Goal: Task Accomplishment & Management: Use online tool/utility

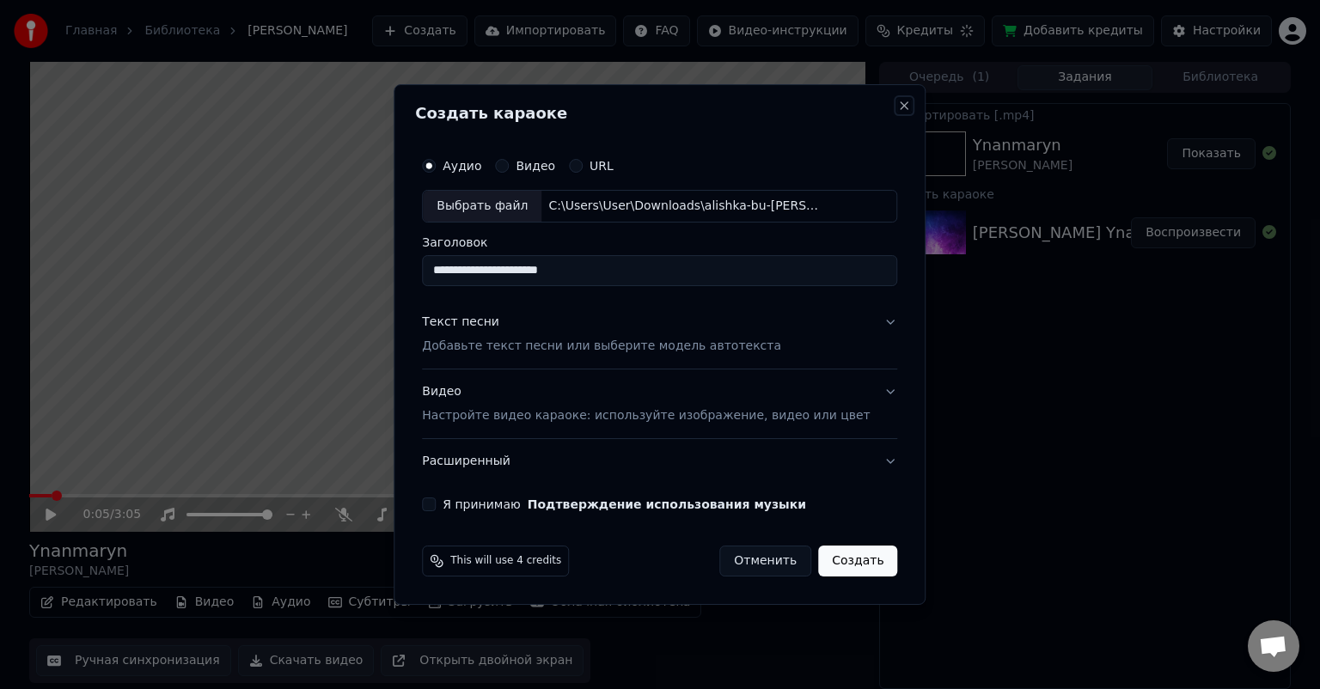
click at [898, 104] on button "Close" at bounding box center [905, 106] width 14 height 14
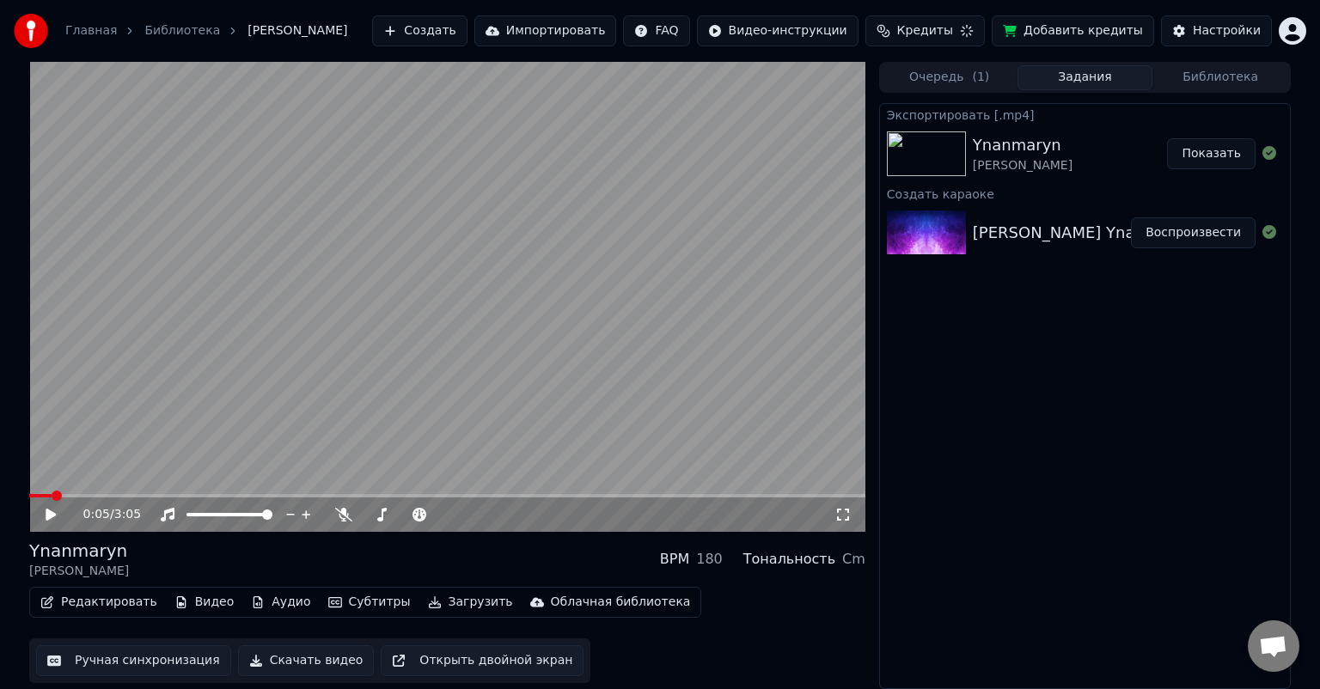
click at [114, 600] on button "Редактировать" at bounding box center [99, 602] width 131 height 24
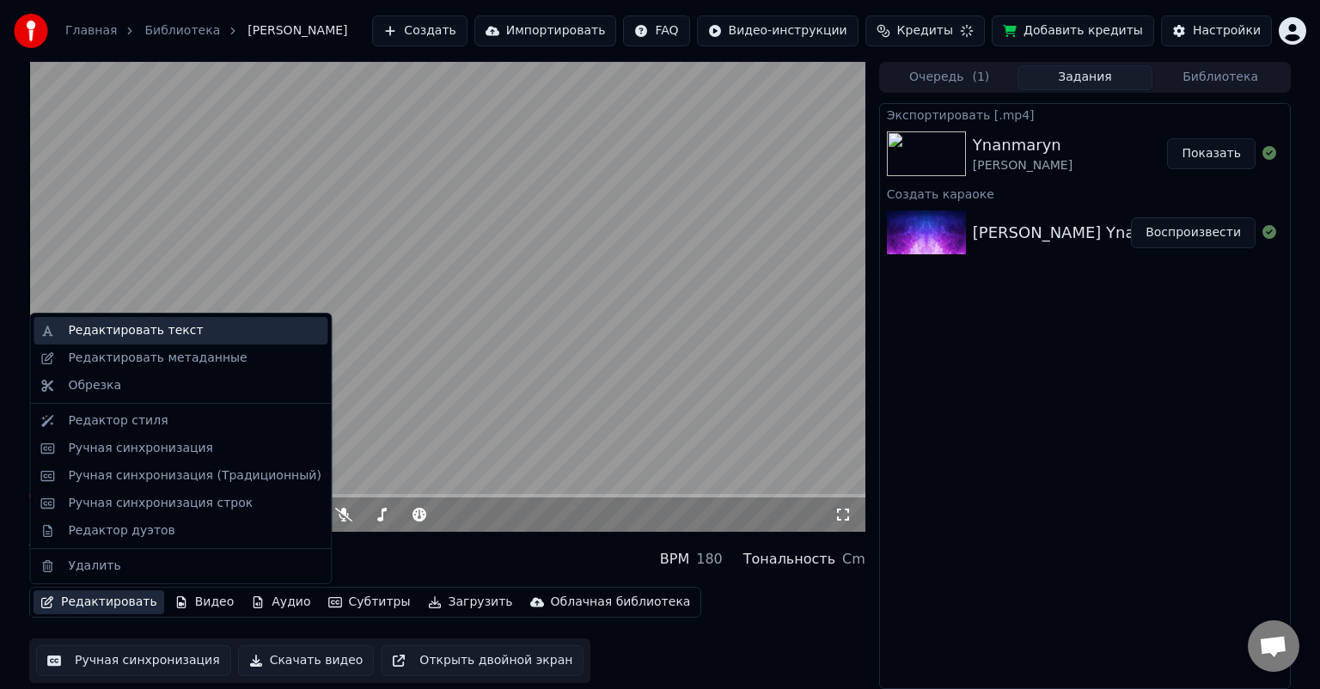
click at [158, 335] on div "Редактировать текст" at bounding box center [135, 330] width 135 height 17
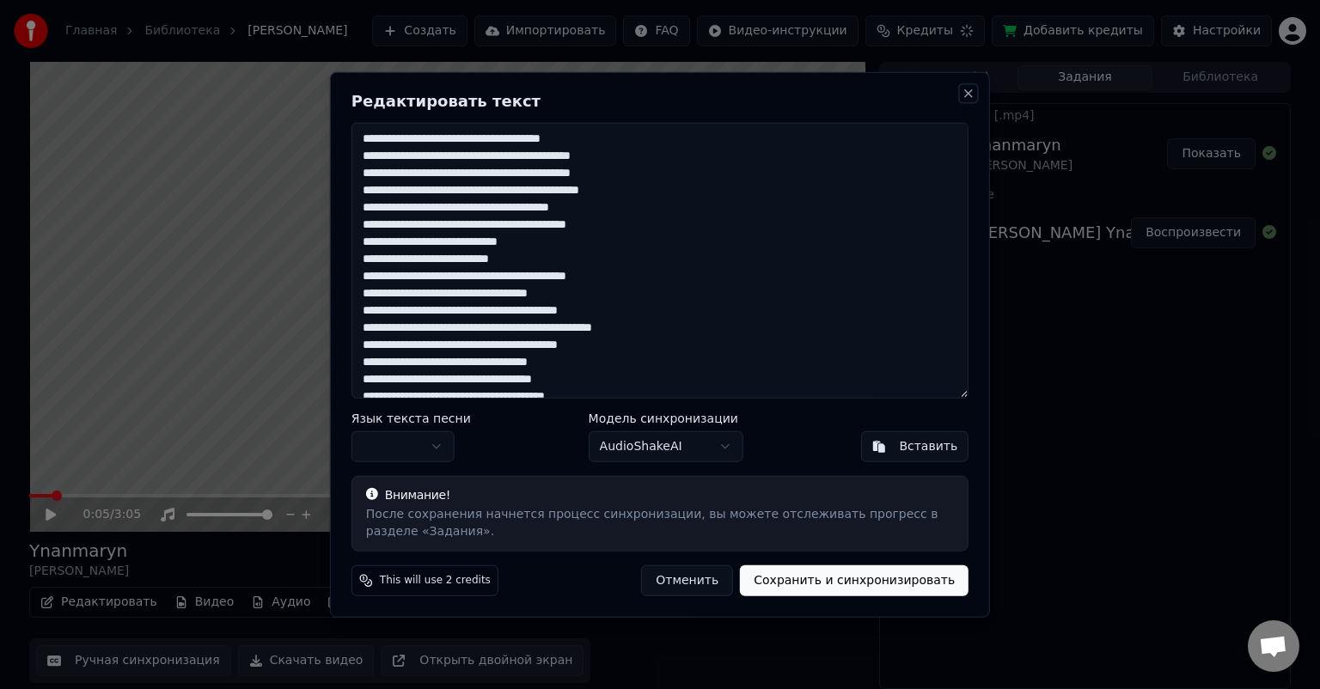
click at [970, 89] on button "Close" at bounding box center [969, 94] width 14 height 14
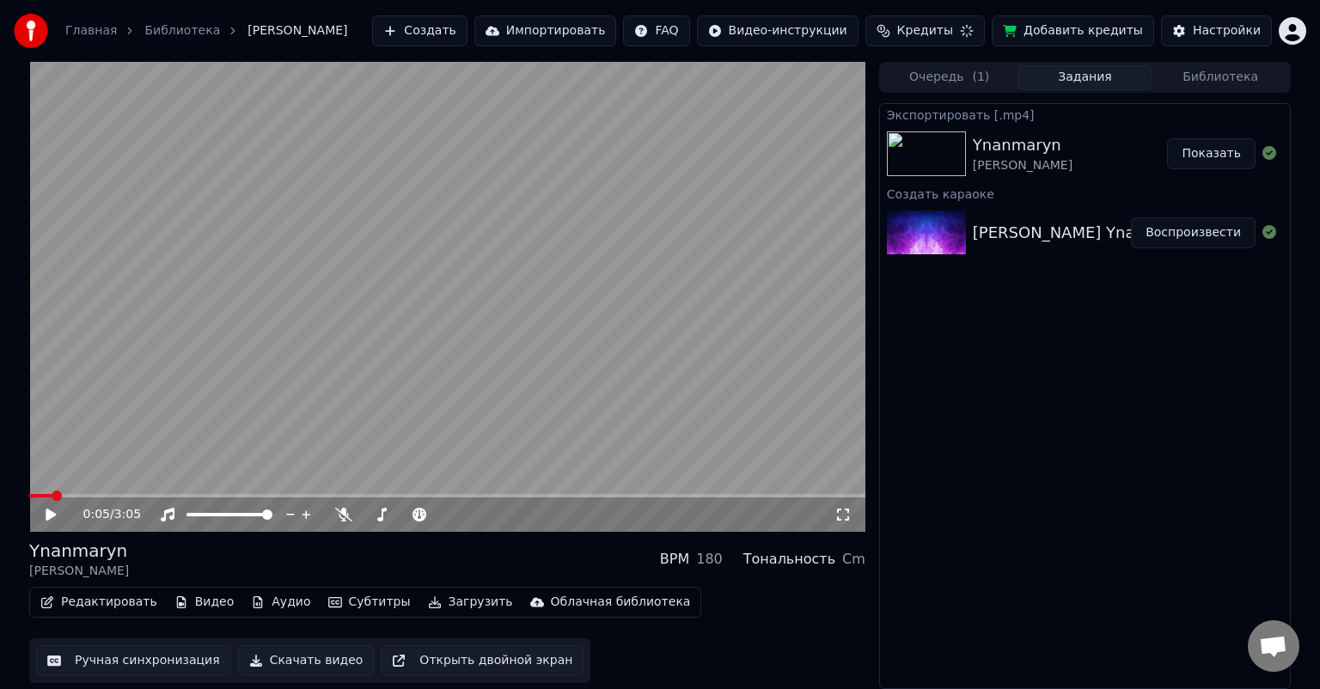
click at [1222, 151] on button "Показать" at bounding box center [1211, 153] width 89 height 31
click at [957, 73] on button "Очередь ( 1 )" at bounding box center [950, 77] width 136 height 25
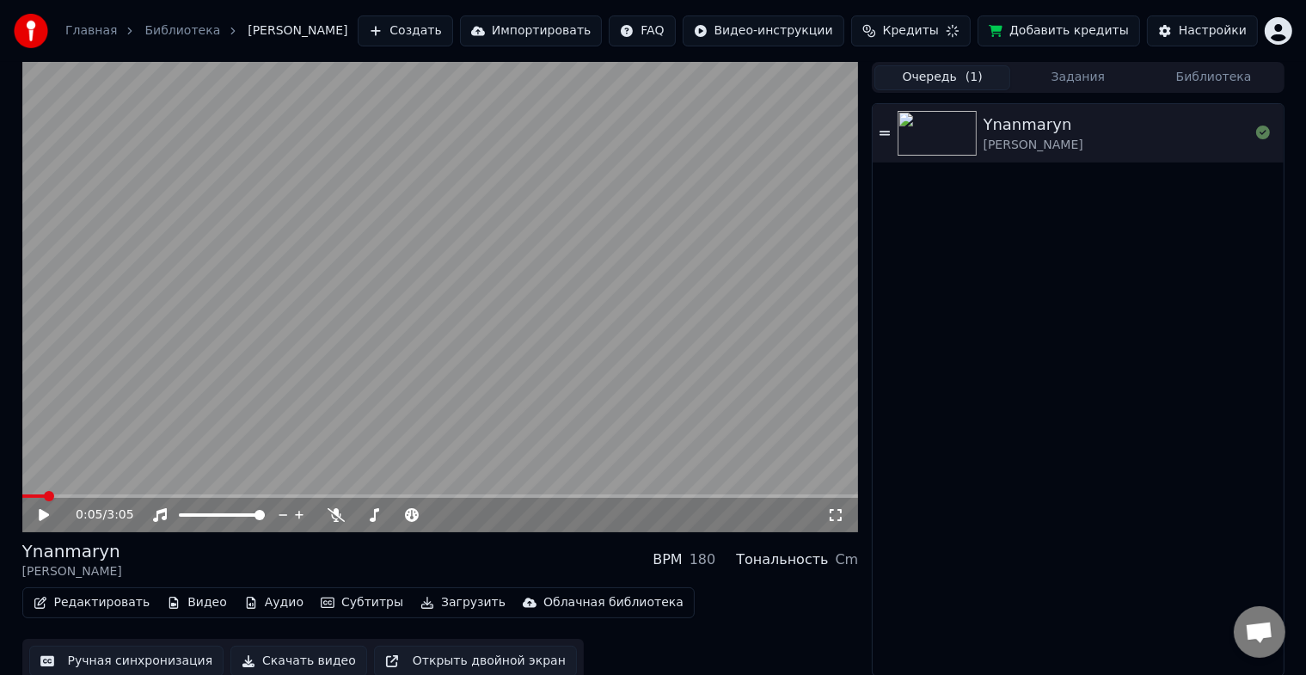
click at [1229, 76] on button "Библиотека" at bounding box center [1214, 77] width 136 height 25
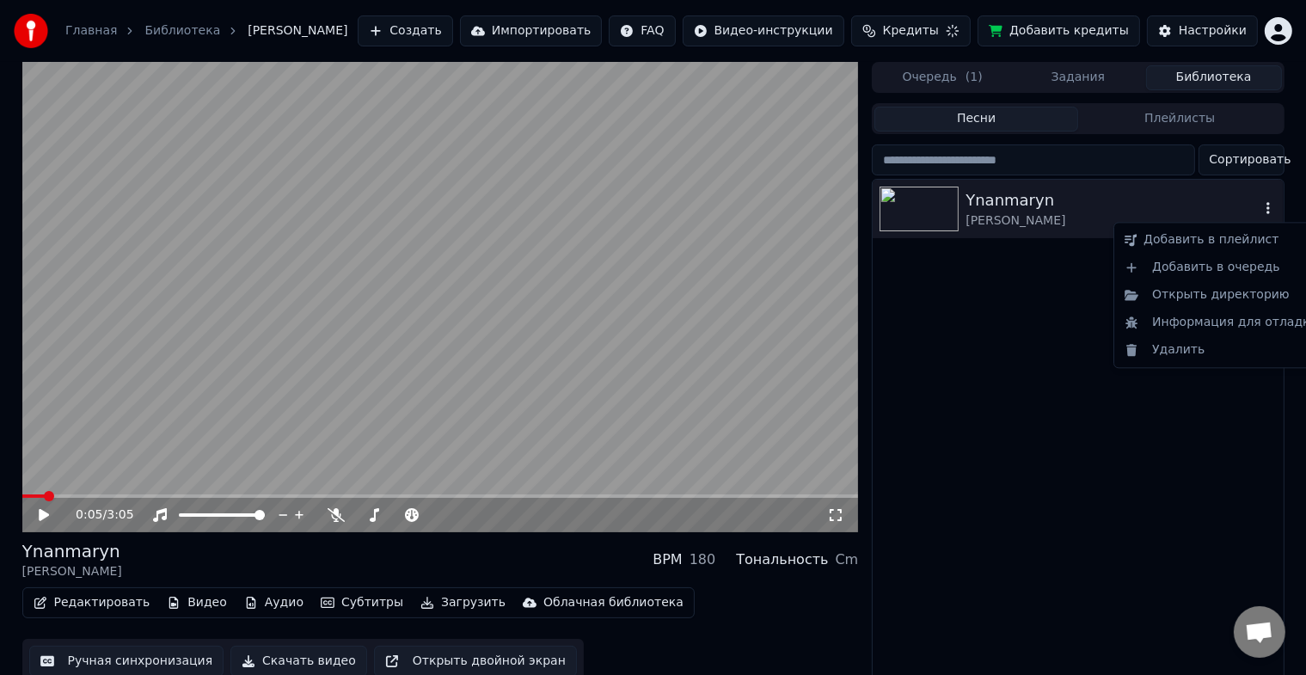
click at [1271, 205] on icon "button" at bounding box center [1267, 208] width 17 height 14
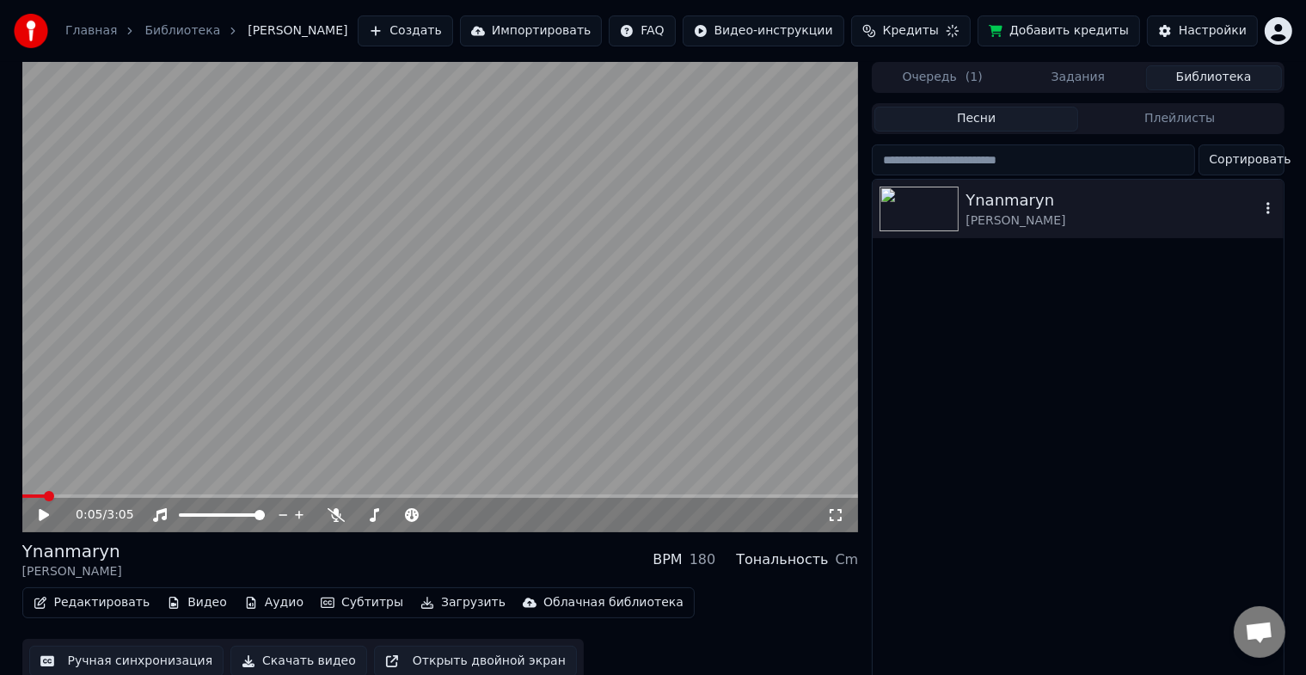
click at [920, 205] on img at bounding box center [918, 209] width 79 height 45
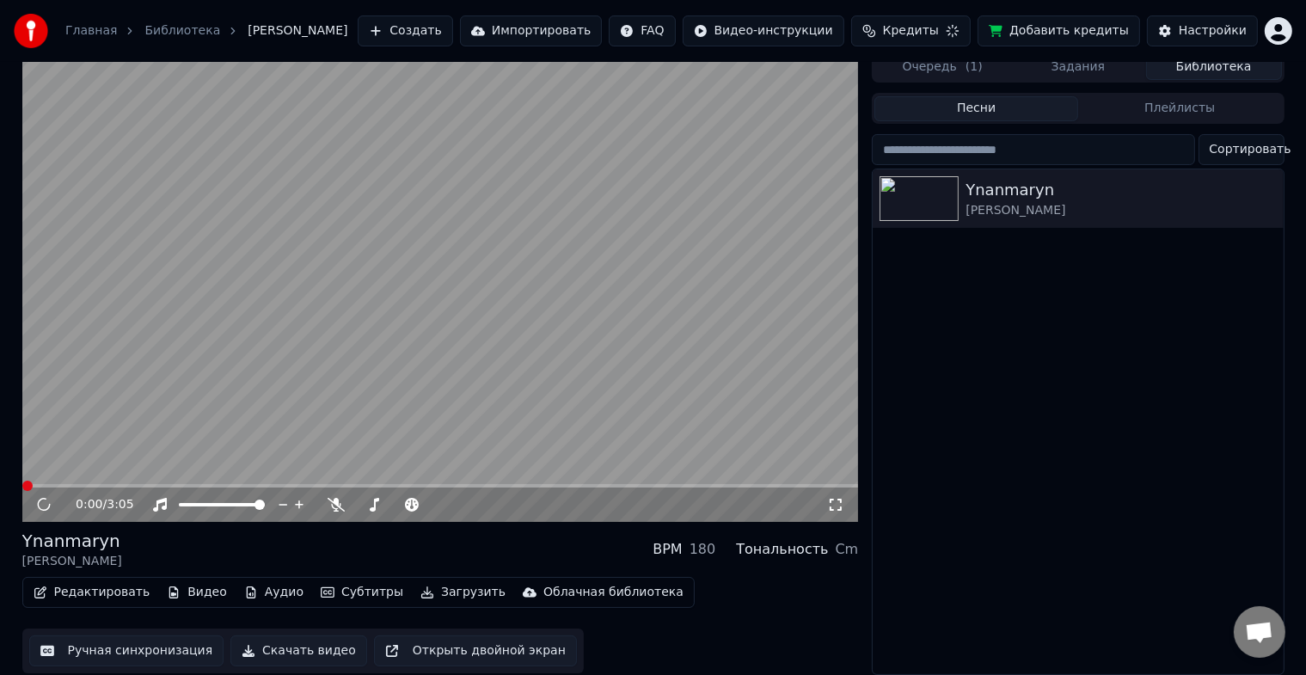
scroll to position [21, 0]
click at [141, 640] on button "Ручная синхронизация" at bounding box center [126, 650] width 195 height 31
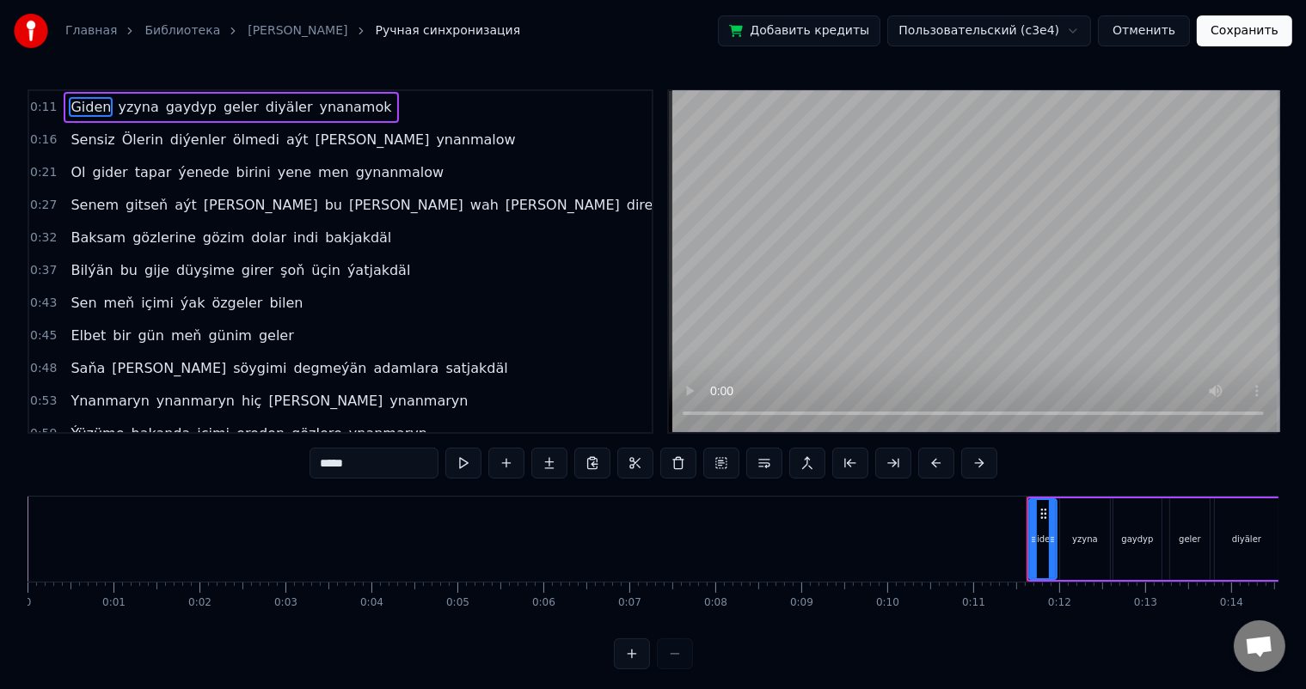
click at [1139, 25] on button "Отменить" at bounding box center [1144, 30] width 92 height 31
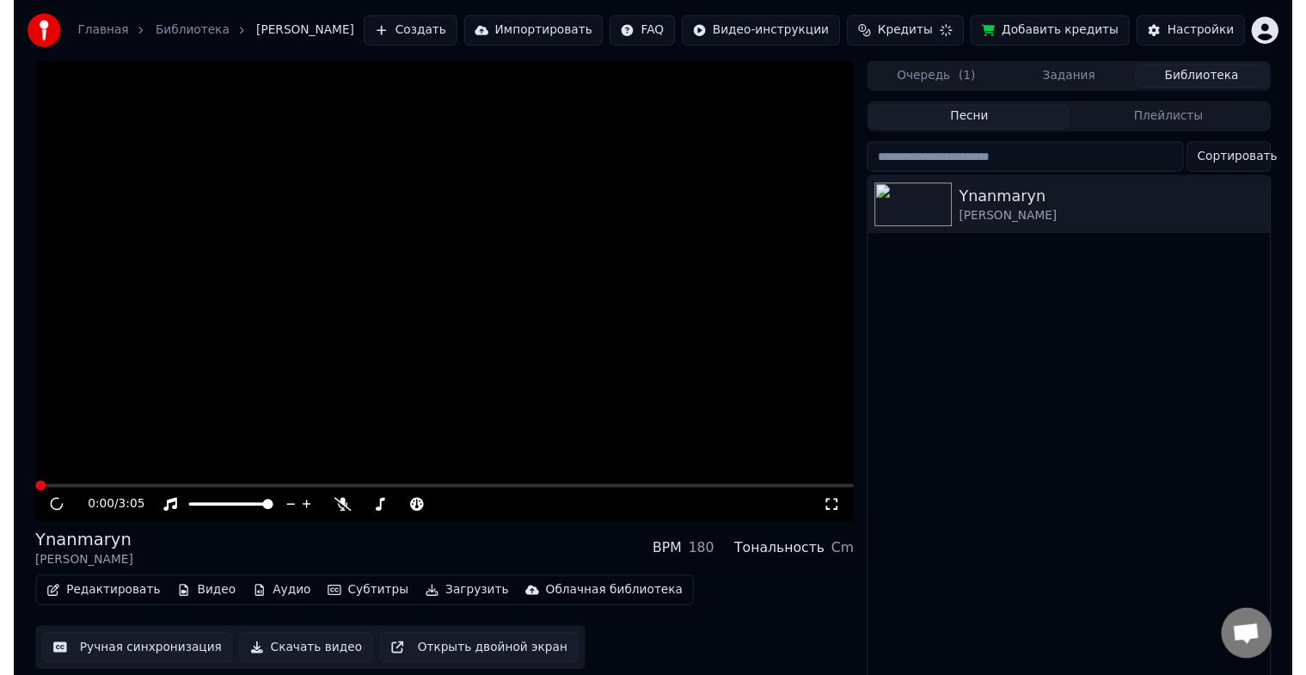
scroll to position [21, 0]
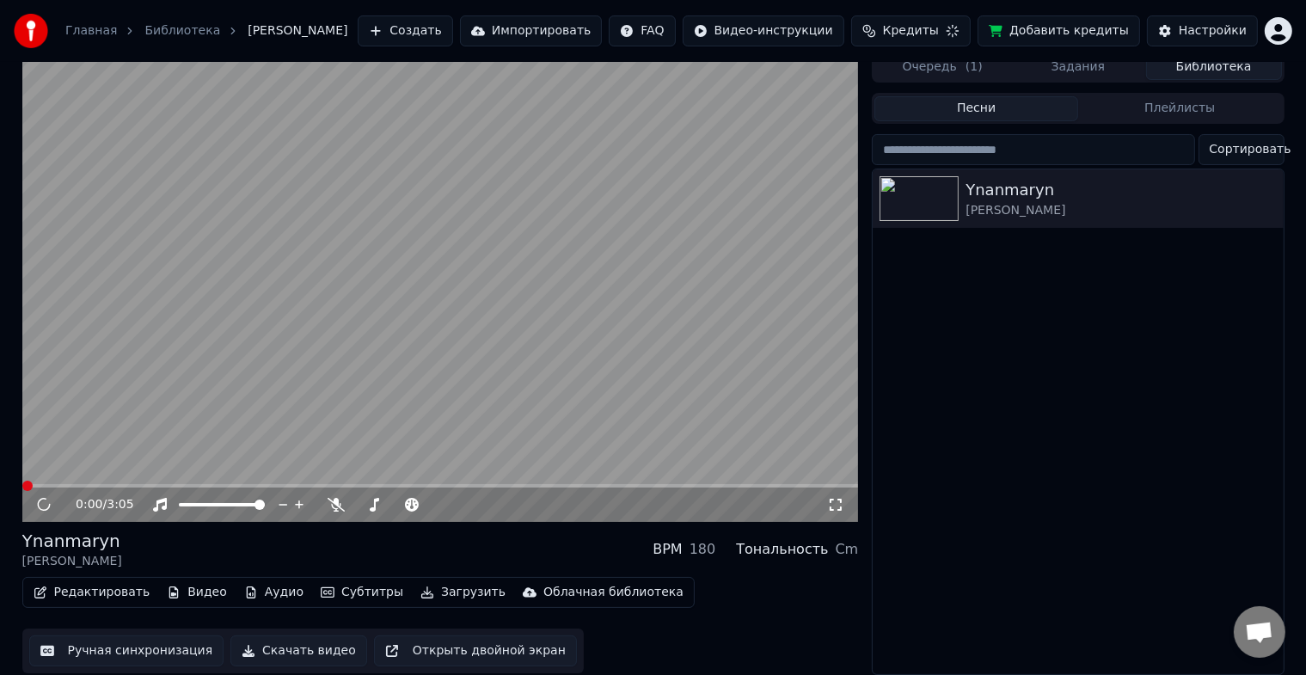
click at [91, 583] on button "Редактировать" at bounding box center [92, 592] width 131 height 24
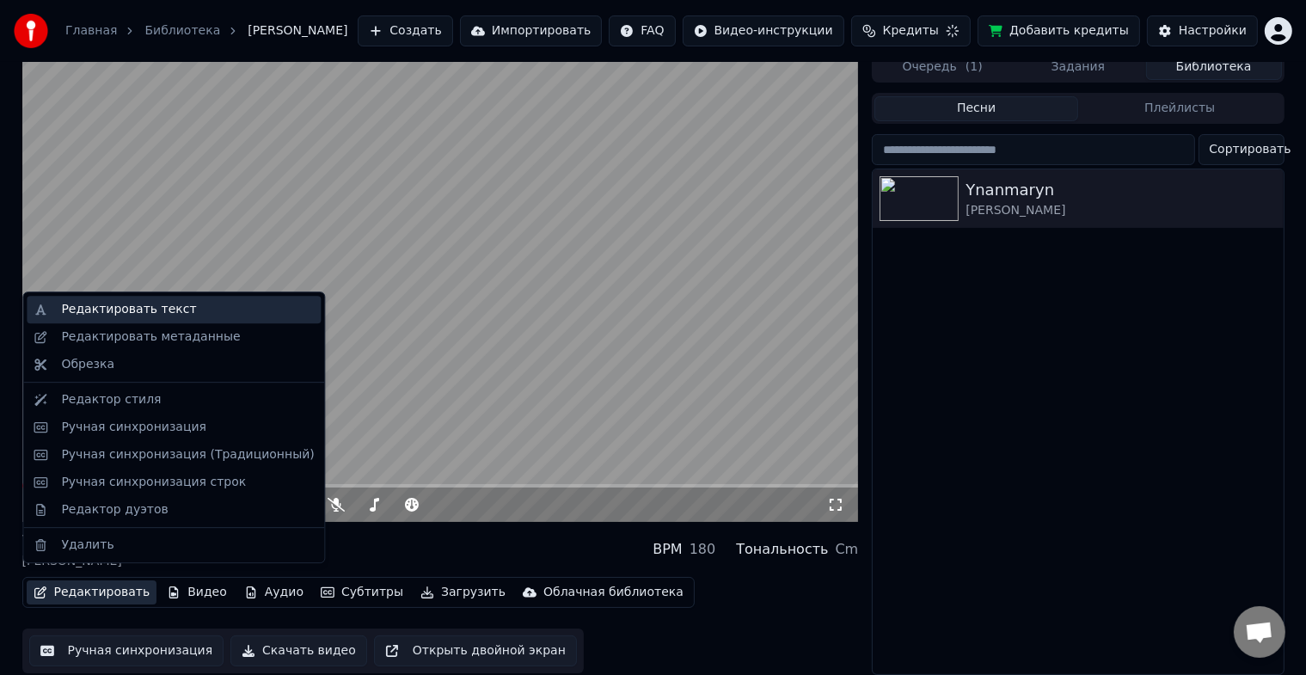
click at [172, 312] on div "Редактировать текст" at bounding box center [128, 309] width 135 height 17
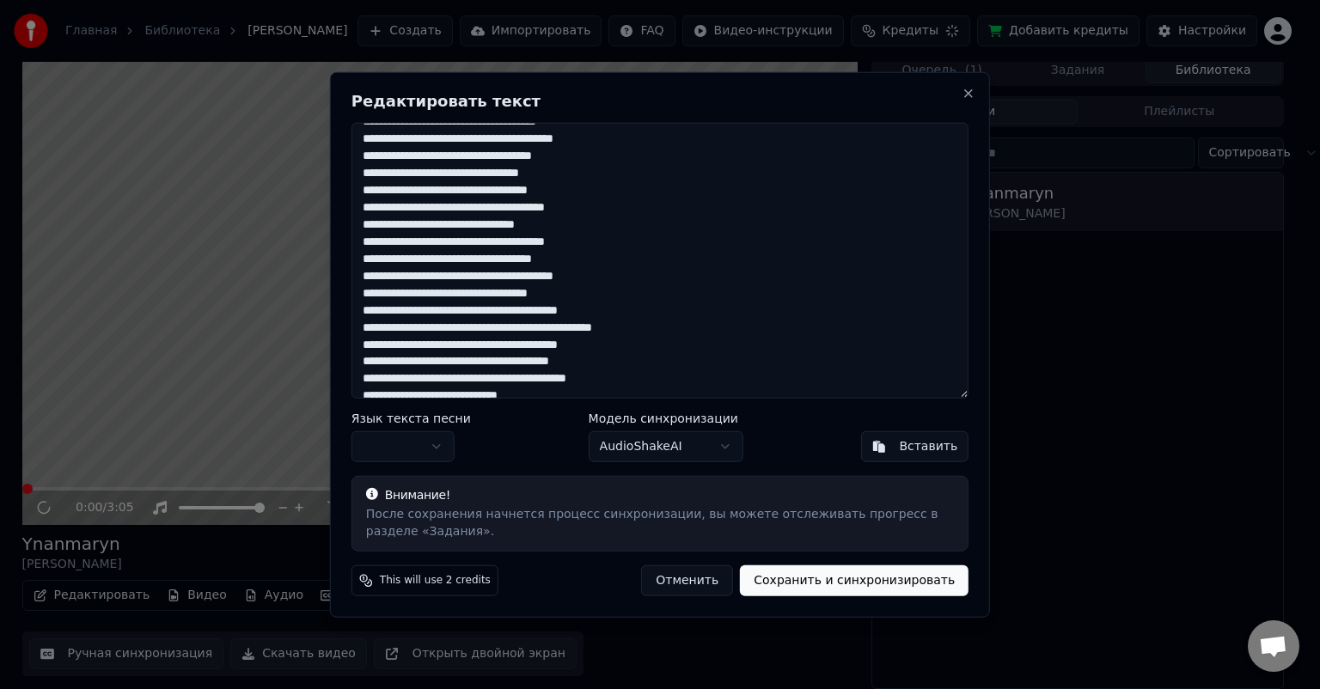
scroll to position [392, 0]
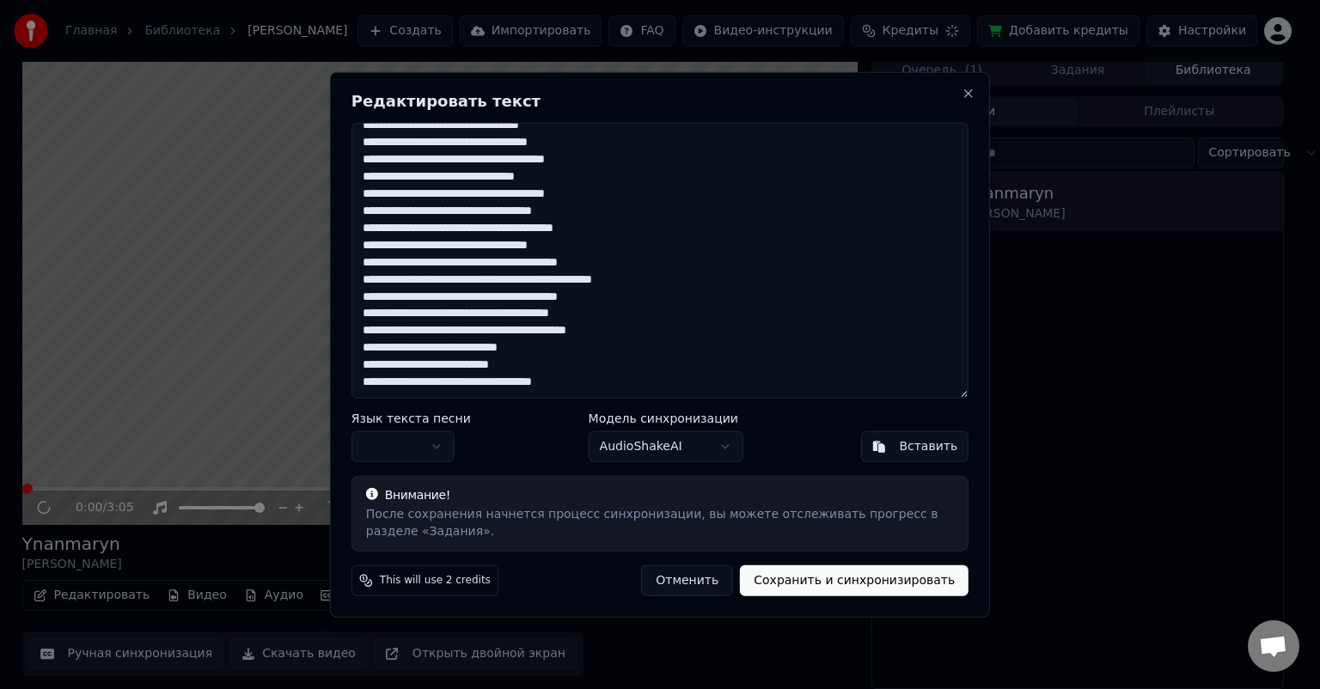
click at [517, 353] on textarea at bounding box center [660, 261] width 617 height 276
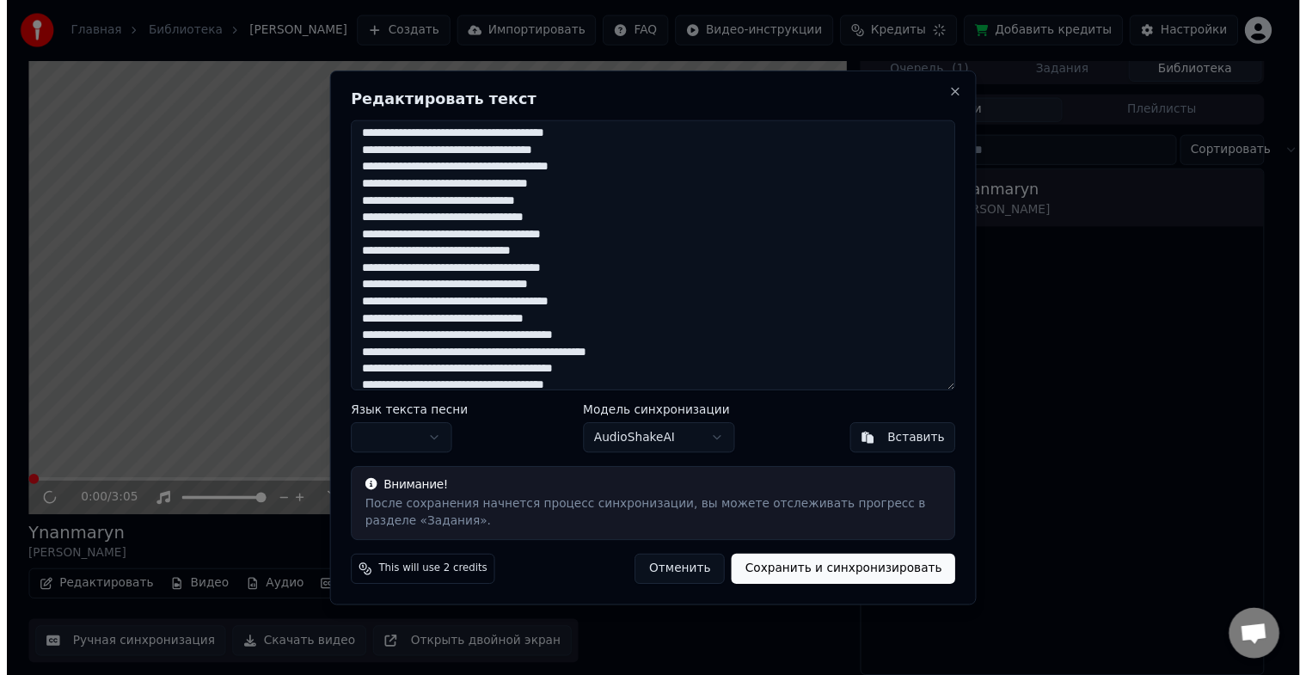
scroll to position [320, 0]
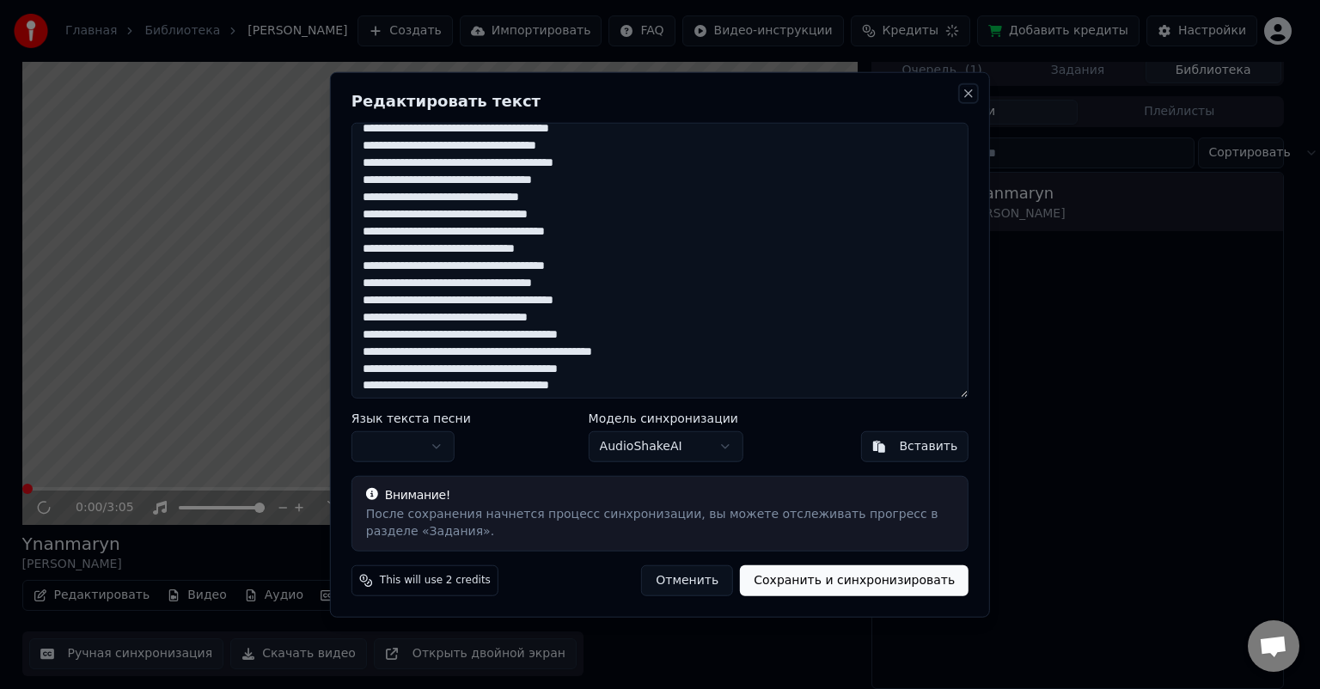
click at [968, 92] on button "Close" at bounding box center [969, 94] width 14 height 14
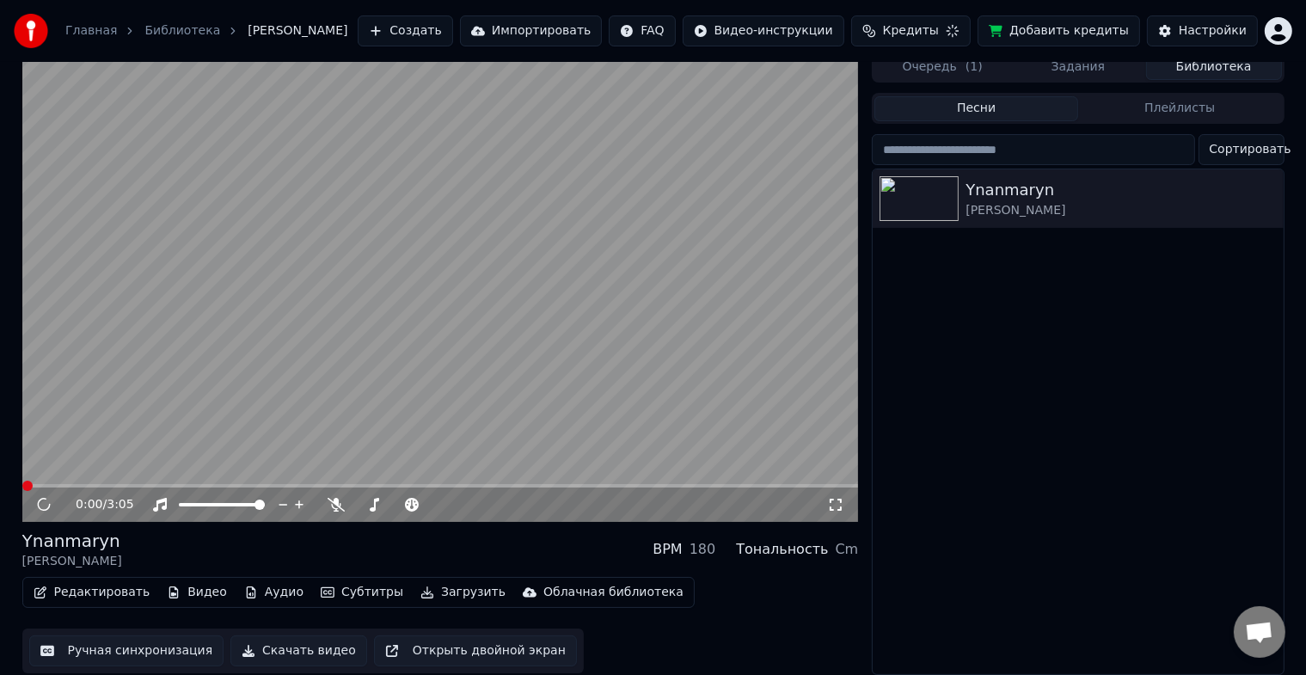
scroll to position [21, 0]
click at [93, 639] on button "Ручная синхронизация" at bounding box center [126, 650] width 195 height 31
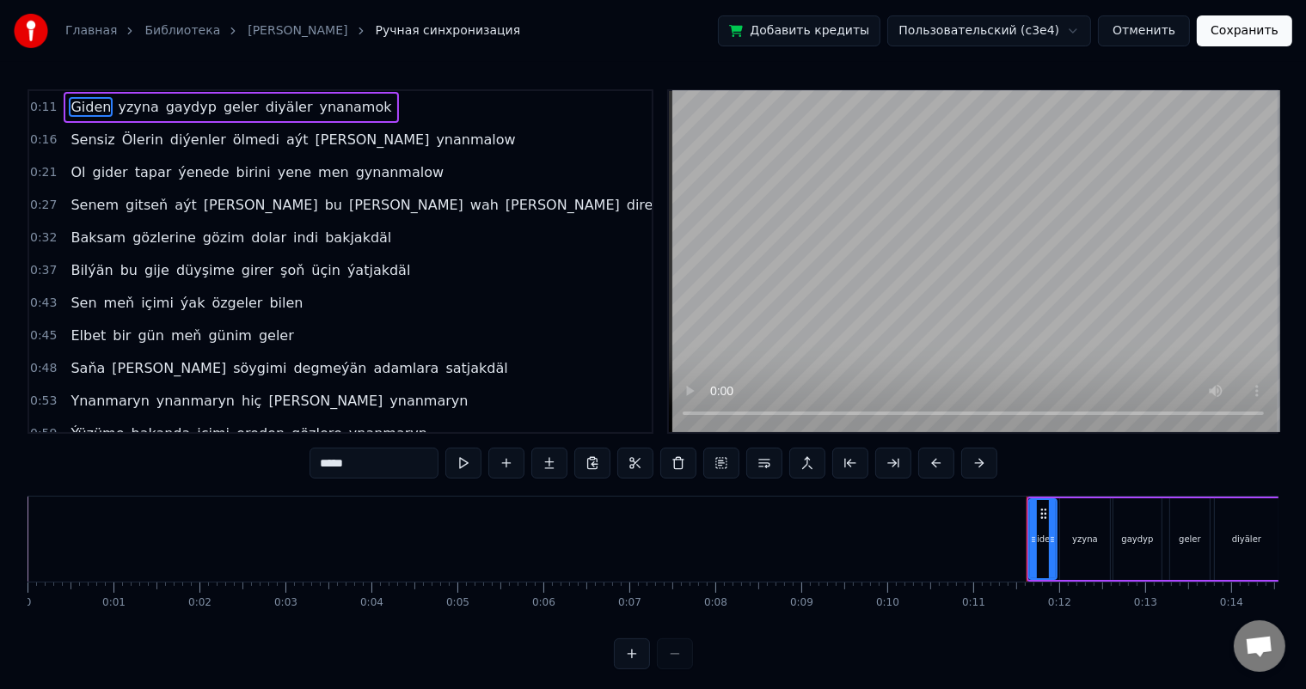
drag, startPoint x: 478, startPoint y: 106, endPoint x: 268, endPoint y: 172, distance: 219.9
click at [297, 162] on div "0:11 Giden yzyna gaydyp geler diyäler ynanamok 0:16 Sensiz Ölerin diýenler ölme…" at bounding box center [341, 261] width 626 height 345
drag, startPoint x: 69, startPoint y: 103, endPoint x: 201, endPoint y: 231, distance: 184.2
click at [330, 375] on div "0:11 Giden yzyna gaydyp geler diyäler ynanamok 0:16 Sensiz Ölerin diýenler ölme…" at bounding box center [341, 261] width 626 height 345
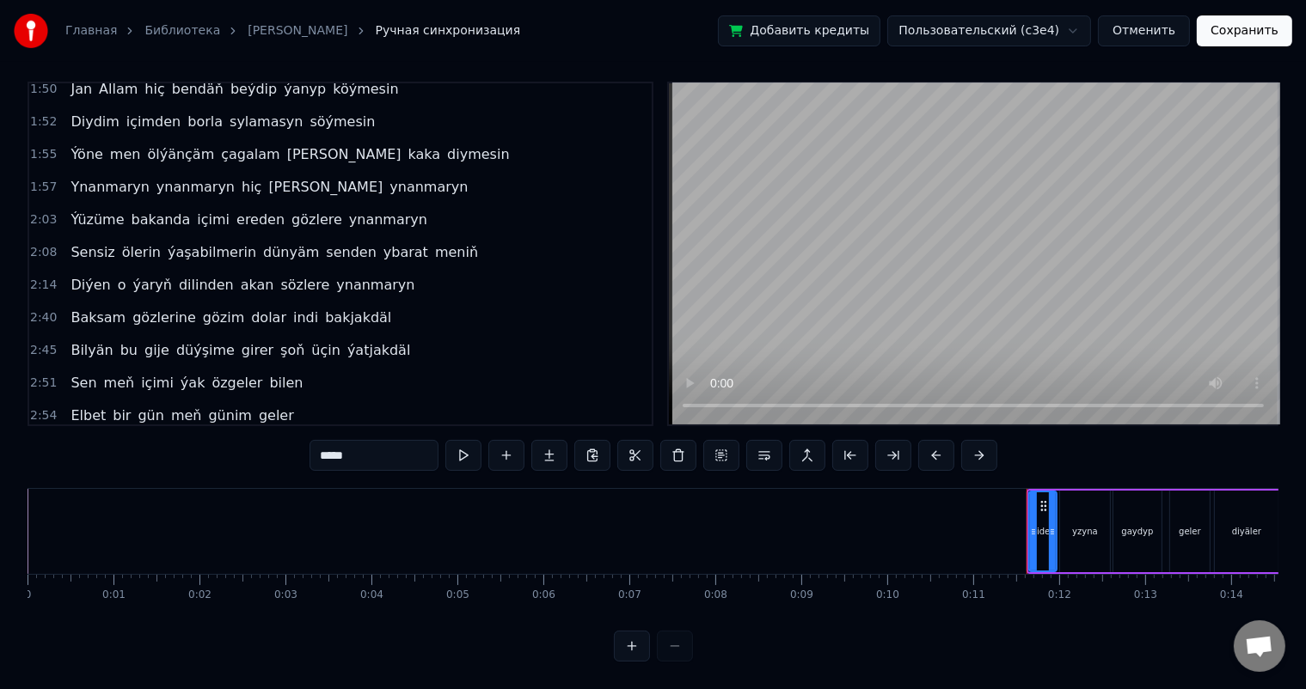
scroll to position [22, 0]
drag, startPoint x: 67, startPoint y: 389, endPoint x: 314, endPoint y: 392, distance: 246.7
click at [305, 433] on div "Bu söygini degmeýän adamlara satjak däl" at bounding box center [221, 448] width 315 height 31
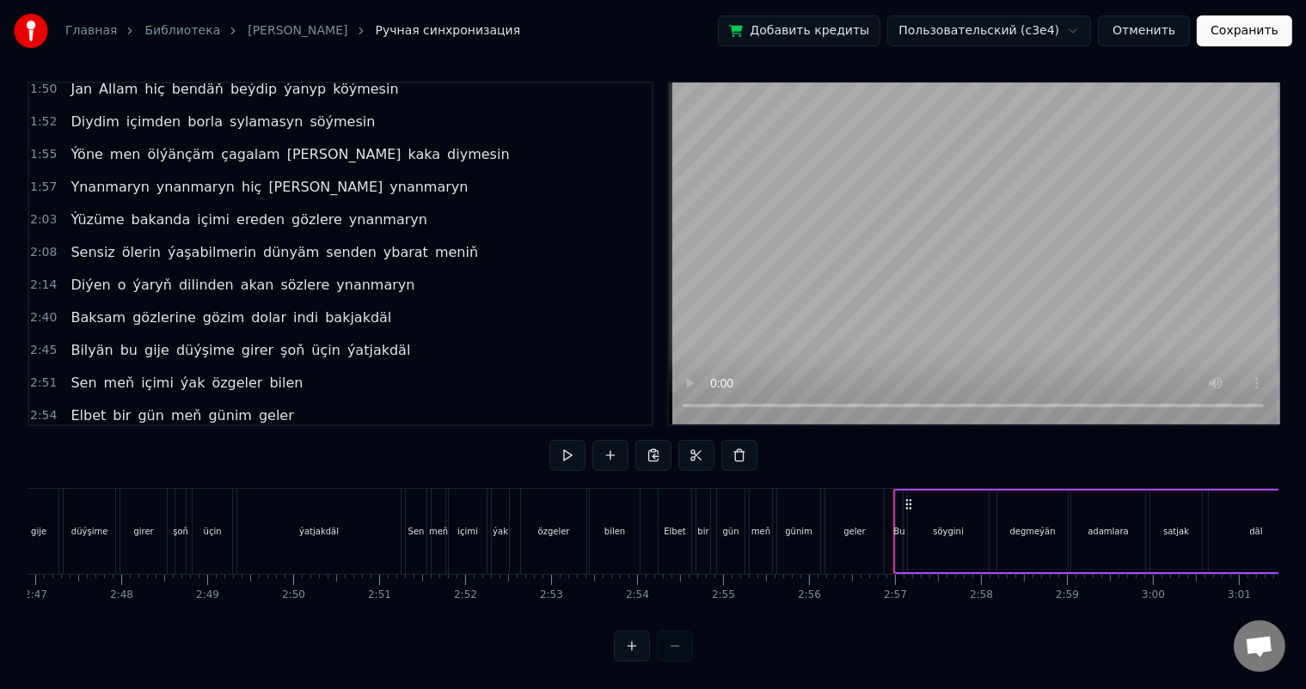
scroll to position [0, 14696]
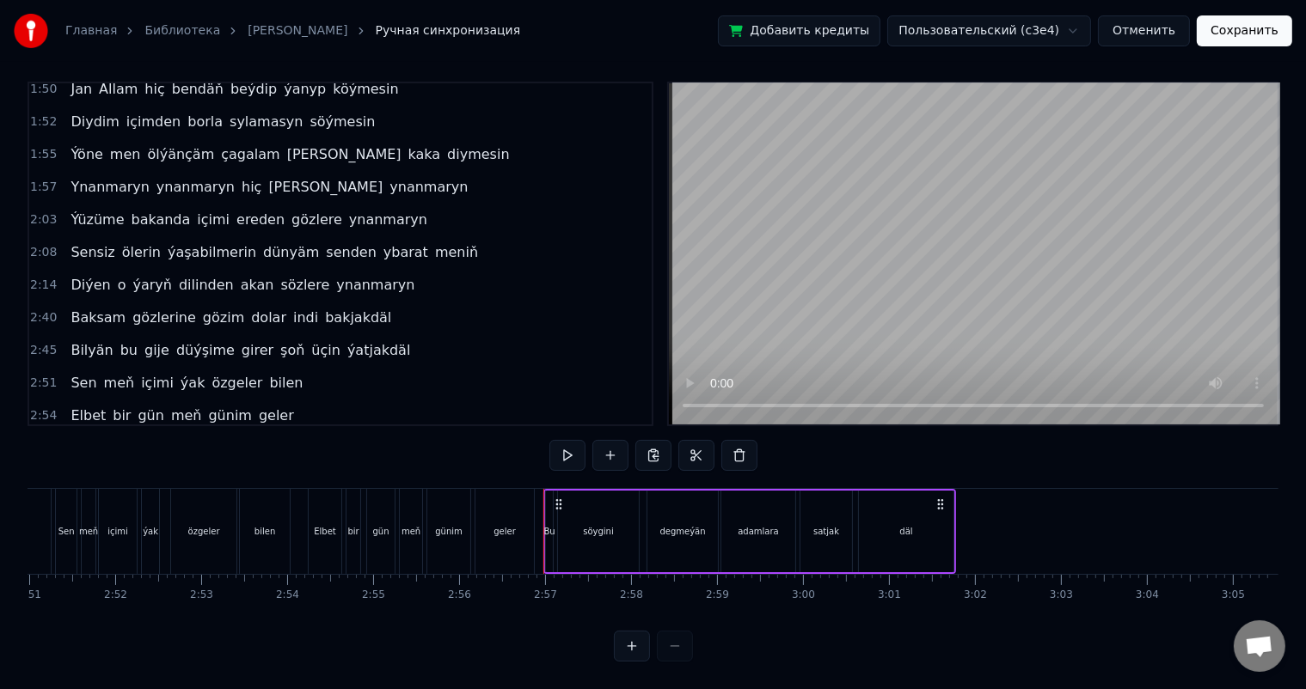
click at [350, 438] on span "däl" at bounding box center [362, 448] width 24 height 20
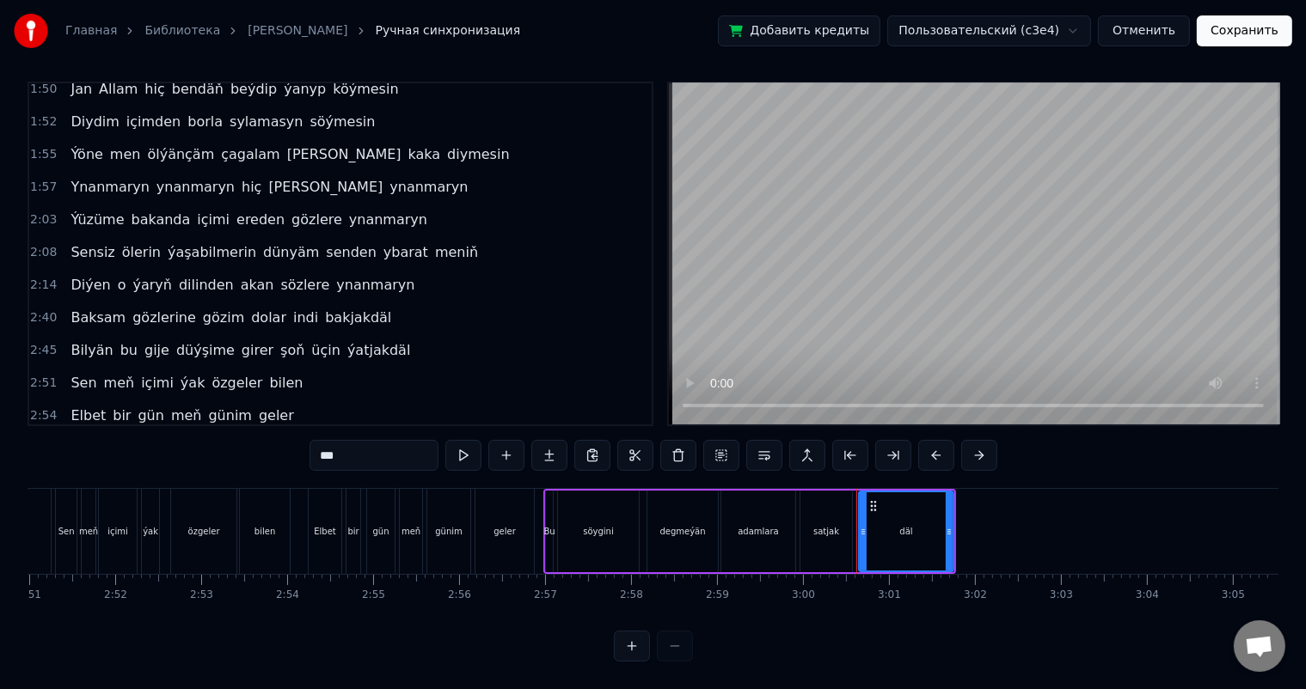
click at [357, 432] on div "2:56 Bu söygini degmeýän adamlara satjak däl" at bounding box center [340, 448] width 622 height 33
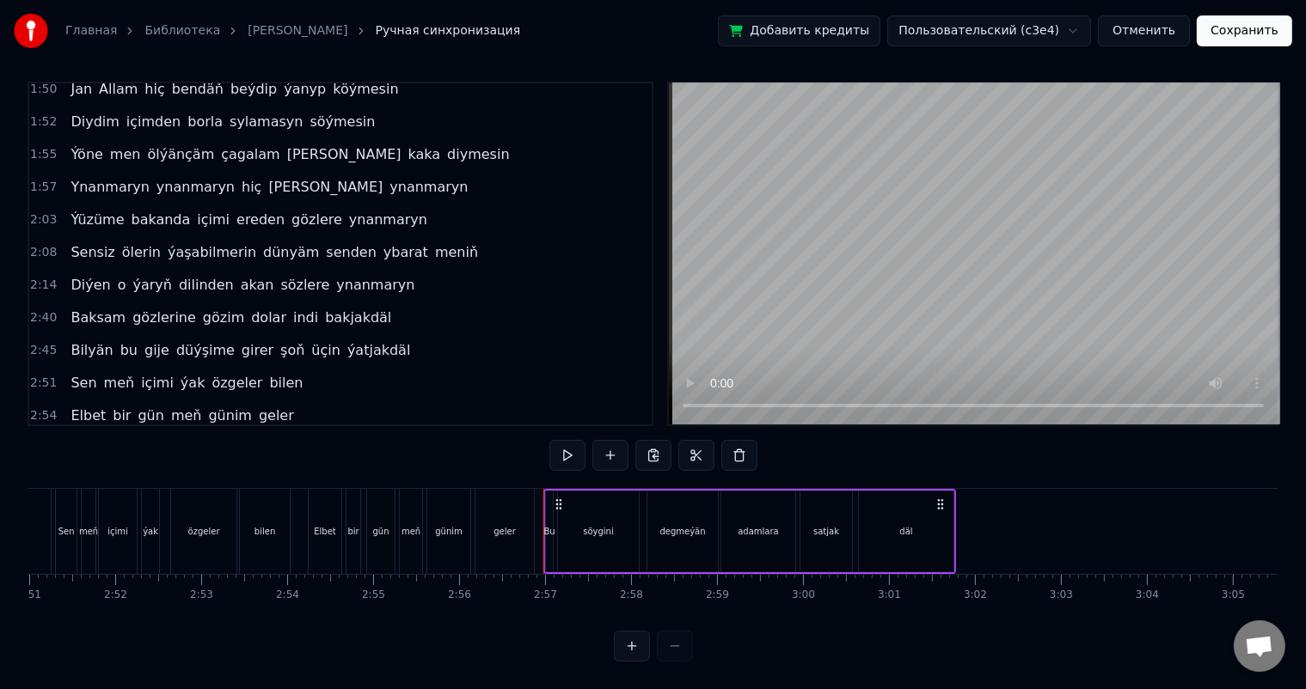
drag, startPoint x: 340, startPoint y: 391, endPoint x: 95, endPoint y: 392, distance: 245.8
click at [96, 432] on div "2:56 Bu söygini degmeýän adamlara satjak däl" at bounding box center [340, 448] width 622 height 33
click at [75, 438] on span "Bu" at bounding box center [79, 448] width 21 height 20
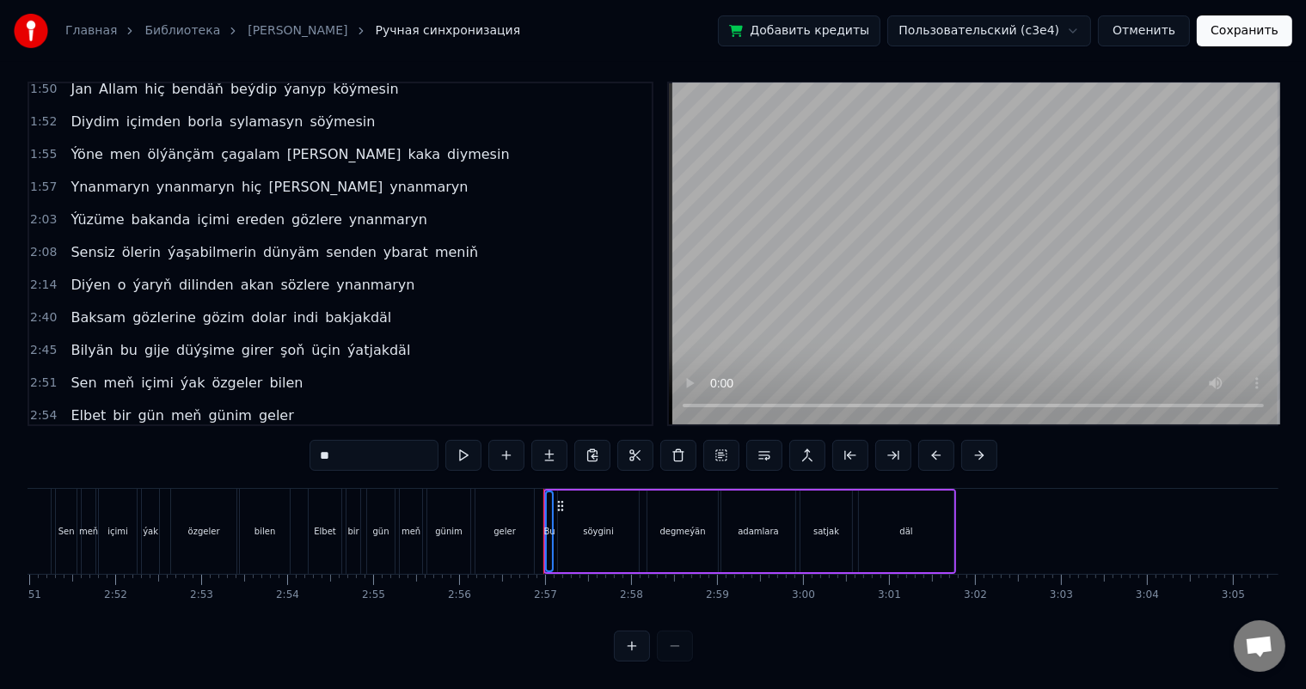
click at [350, 438] on span "däl" at bounding box center [362, 448] width 24 height 20
click at [100, 438] on span "söygini" at bounding box center [121, 448] width 52 height 20
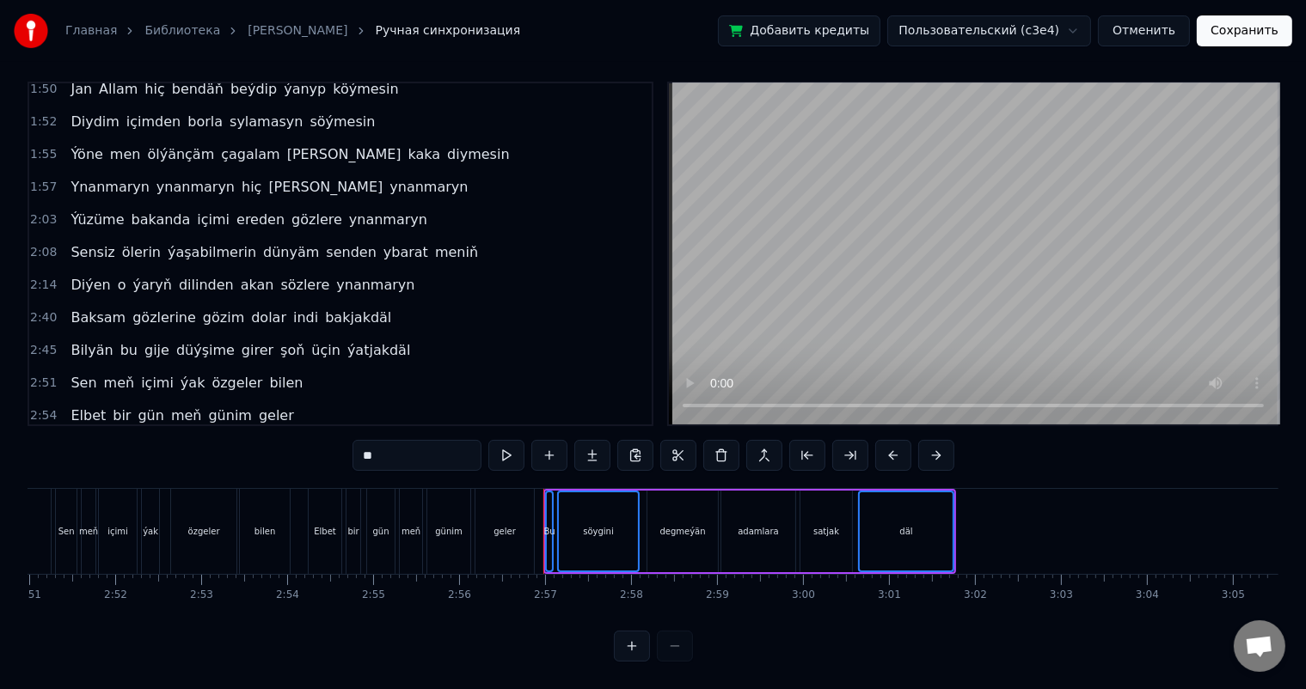
click at [162, 438] on span "degmeýän" at bounding box center [188, 448] width 76 height 20
click at [234, 438] on span "adamlara" at bounding box center [263, 448] width 69 height 20
click at [302, 438] on span "satjak" at bounding box center [324, 448] width 45 height 20
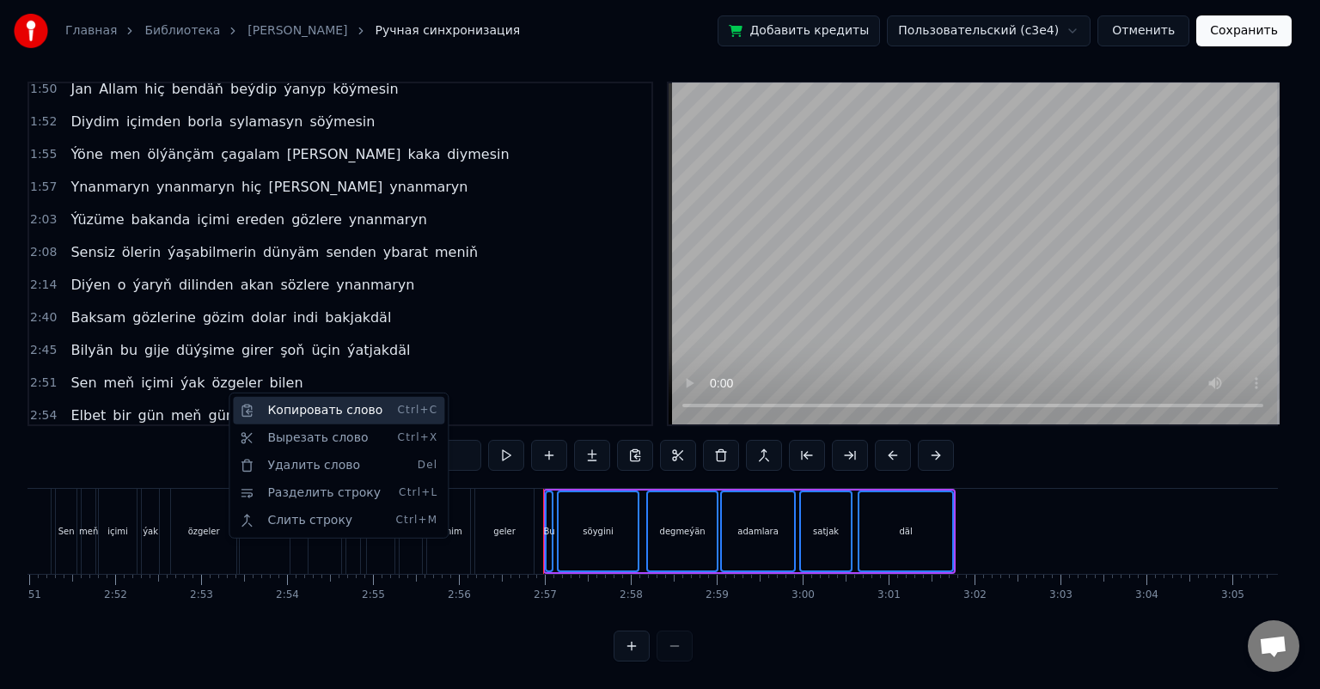
click at [349, 413] on div "Копировать слово Ctrl+C" at bounding box center [338, 411] width 211 height 28
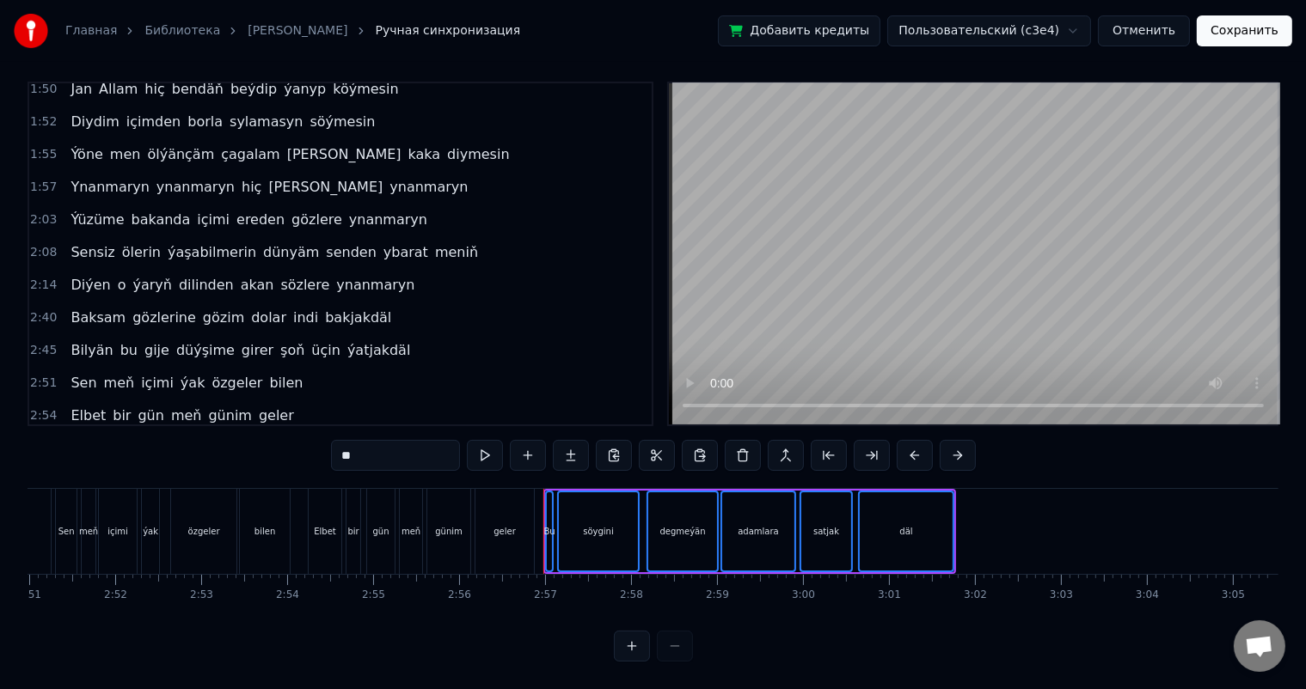
scroll to position [0, 14681]
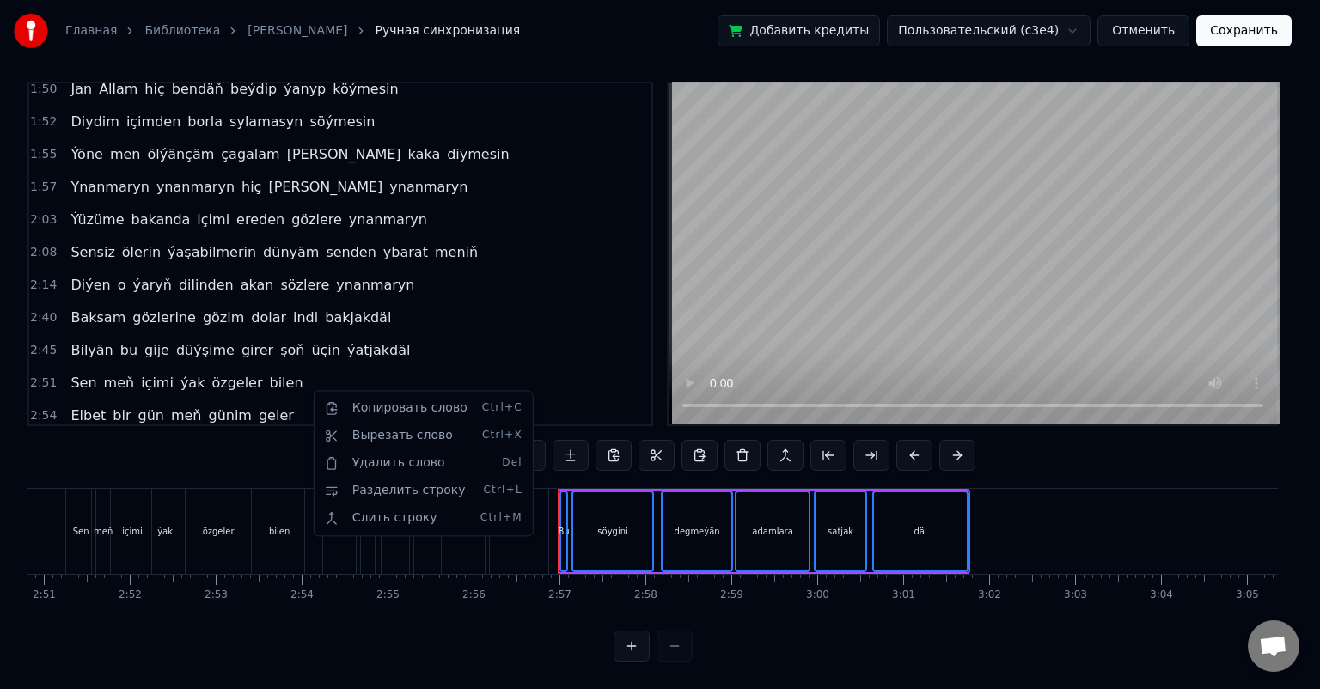
click at [454, 290] on html "Главная Библиотека [PERSON_NAME] Ручная синхронизация Добавить кредиты Пользова…" at bounding box center [660, 340] width 1320 height 697
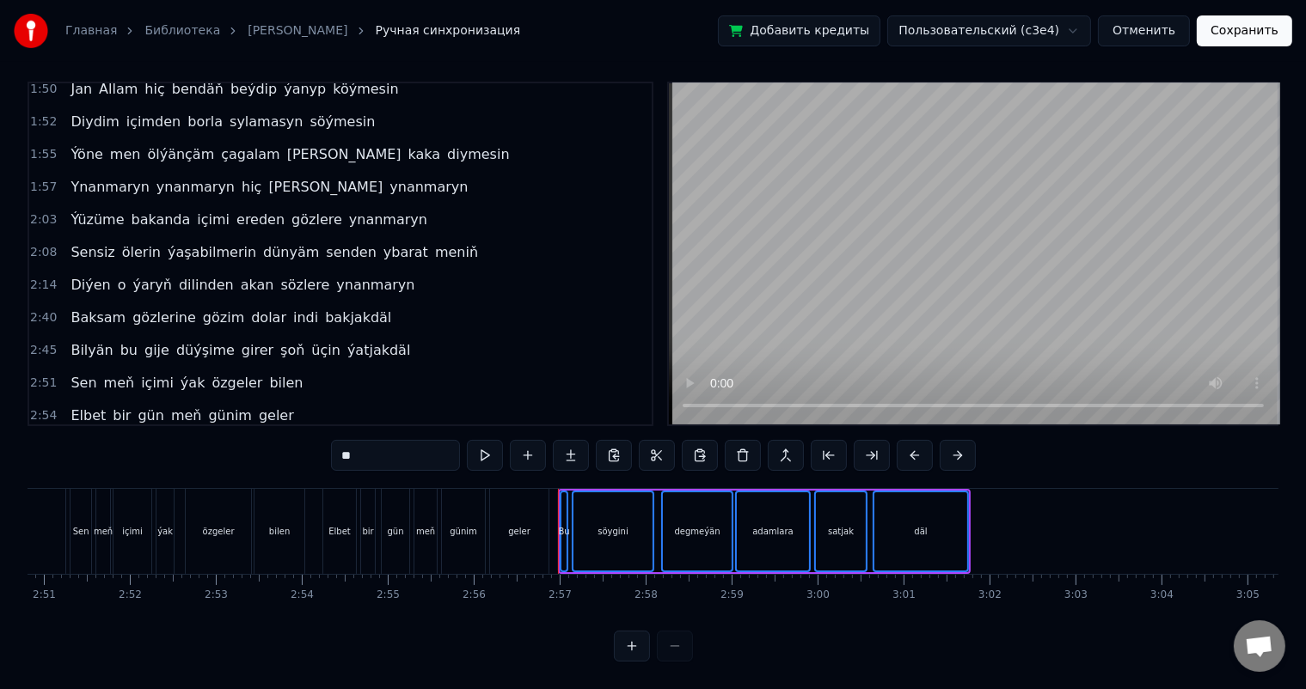
click at [450, 334] on div "2:45 Bilyän bu gije düýşime girer şoň üçin ýatjakdäl" at bounding box center [340, 350] width 622 height 33
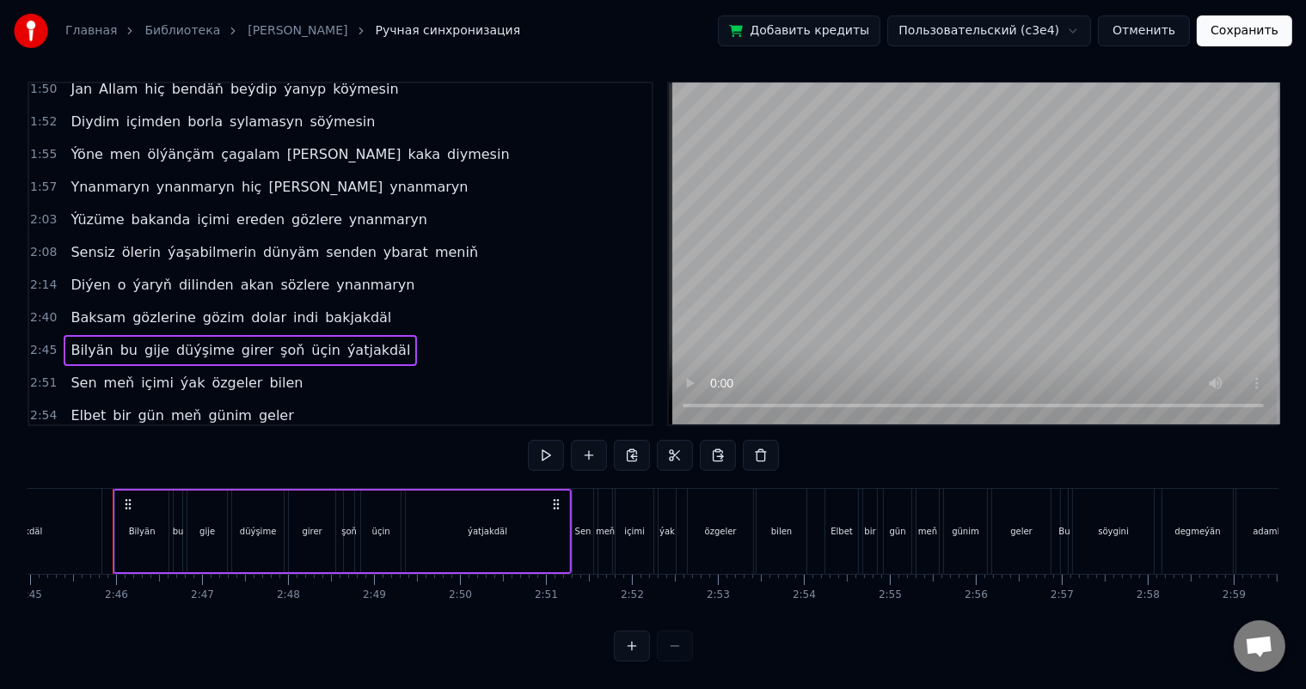
scroll to position [0, 14179]
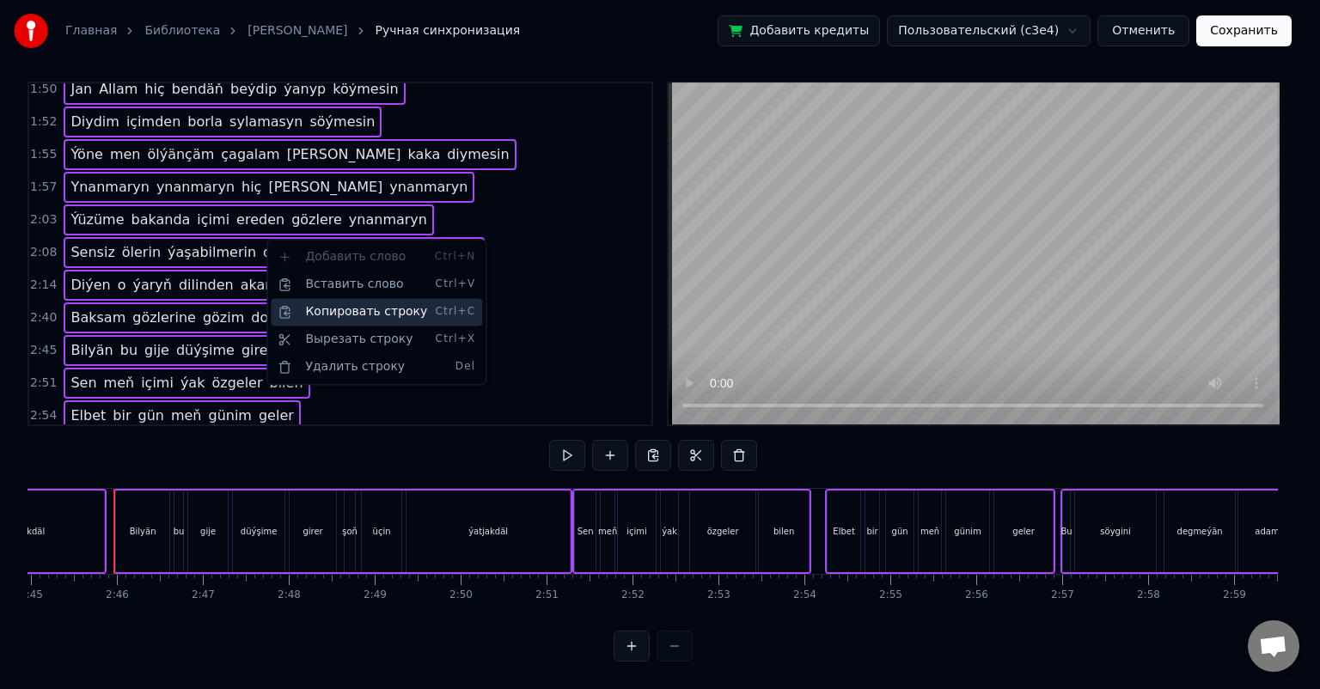
click at [426, 310] on div "Копировать строку Ctrl+C" at bounding box center [376, 312] width 211 height 28
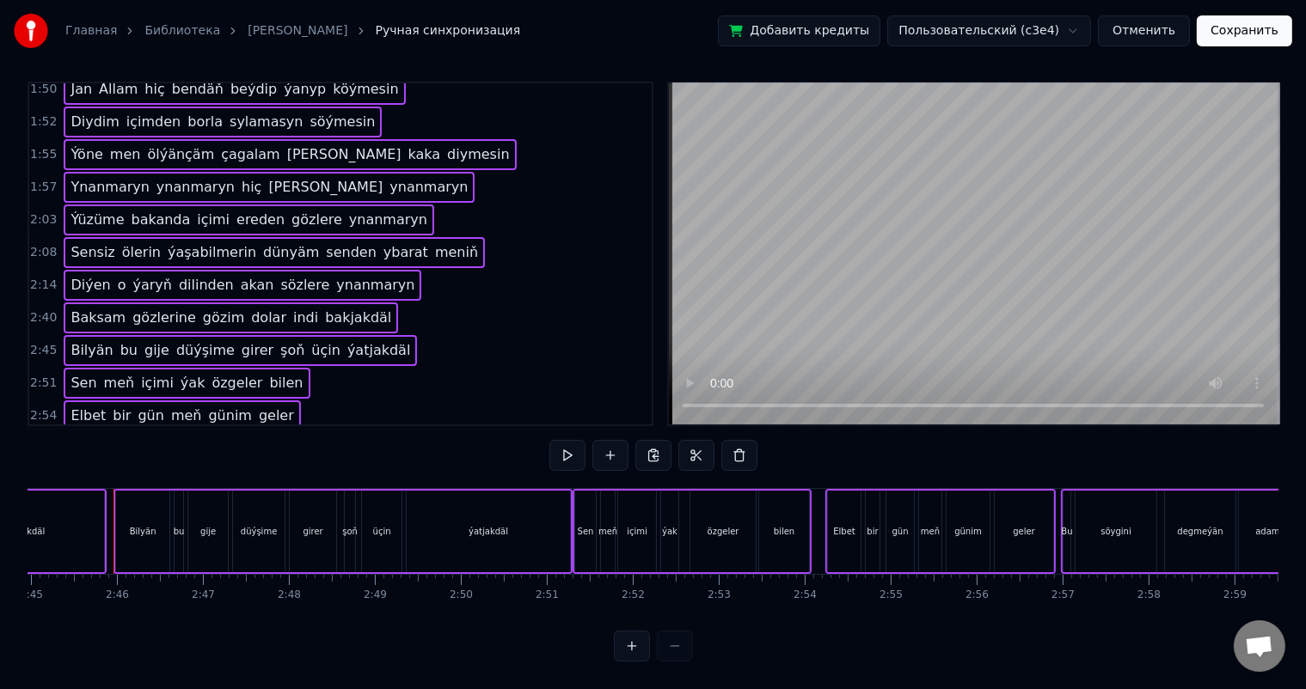
click at [1168, 31] on button "Отменить" at bounding box center [1144, 30] width 92 height 31
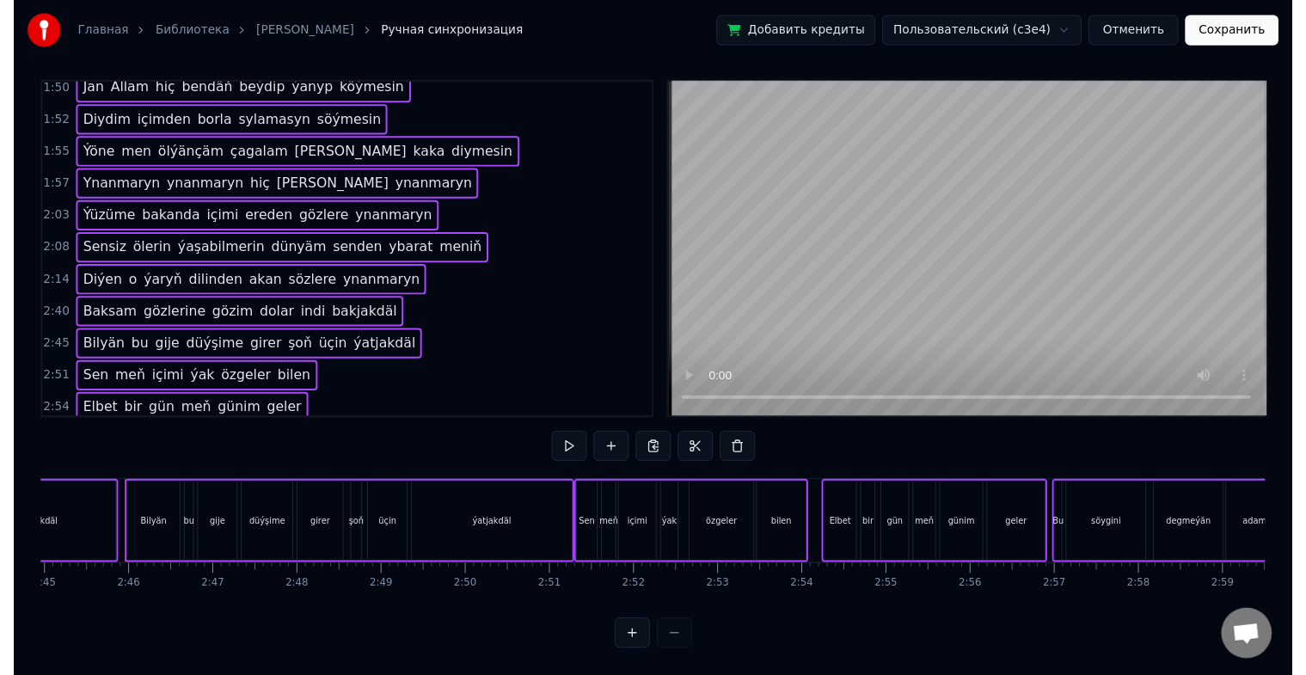
scroll to position [21, 0]
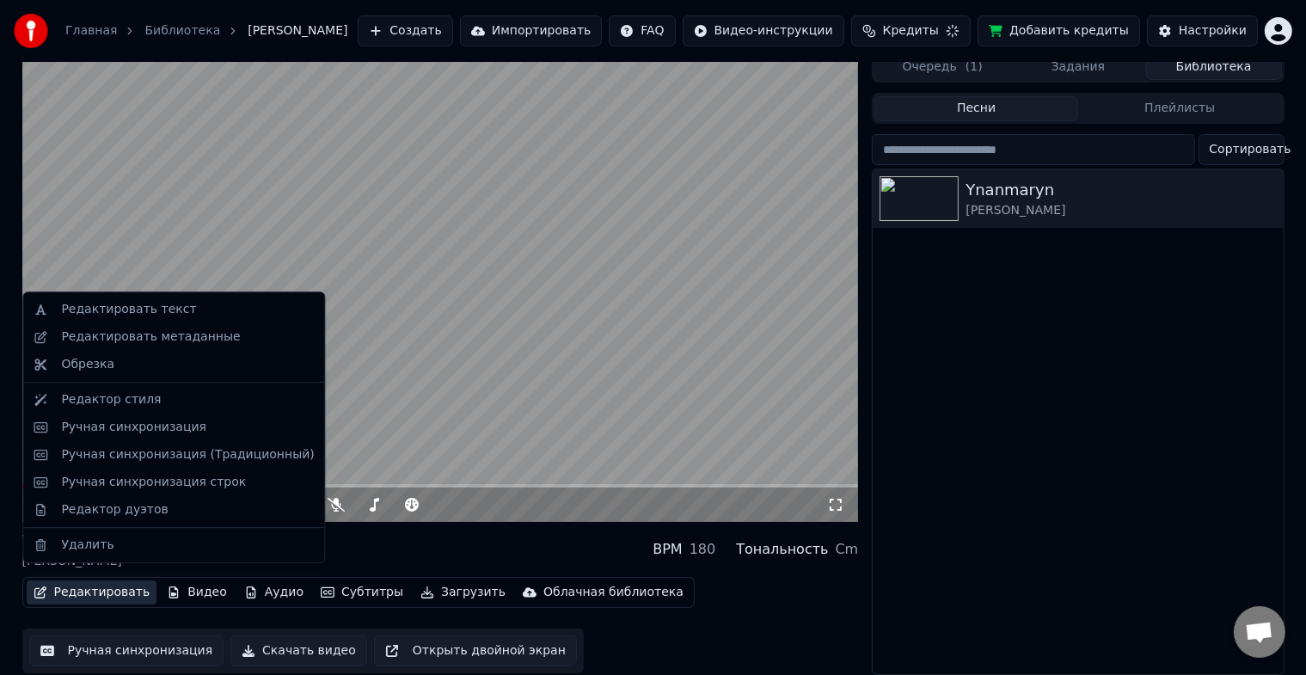
click at [99, 580] on button "Редактировать" at bounding box center [92, 592] width 131 height 24
click at [169, 309] on div "Редактировать текст" at bounding box center [128, 309] width 135 height 17
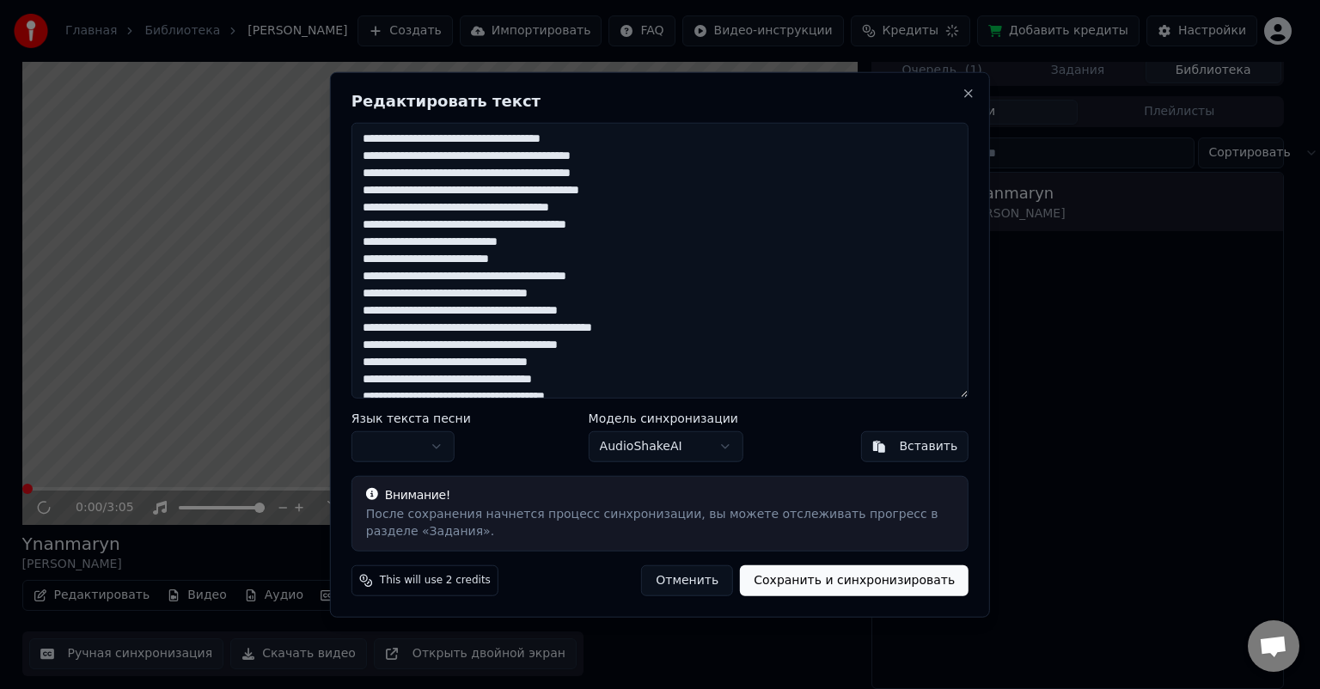
scroll to position [392, 0]
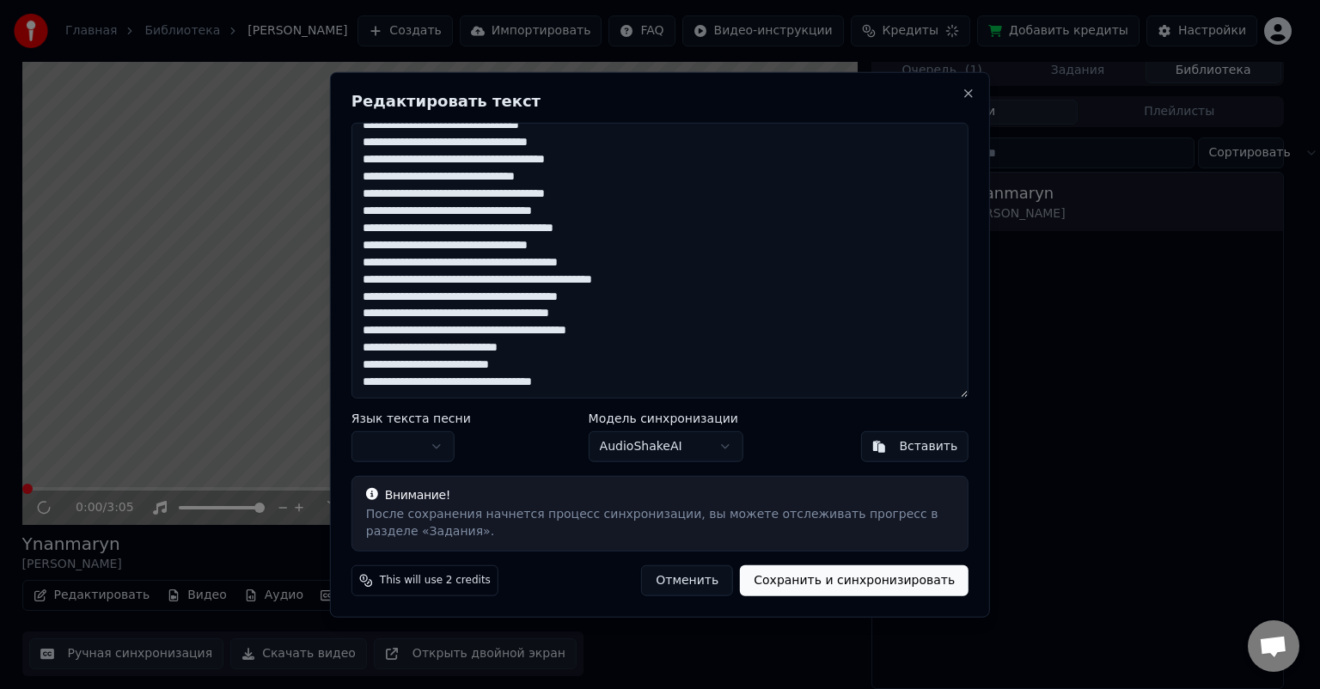
click at [587, 382] on textarea at bounding box center [660, 261] width 617 height 276
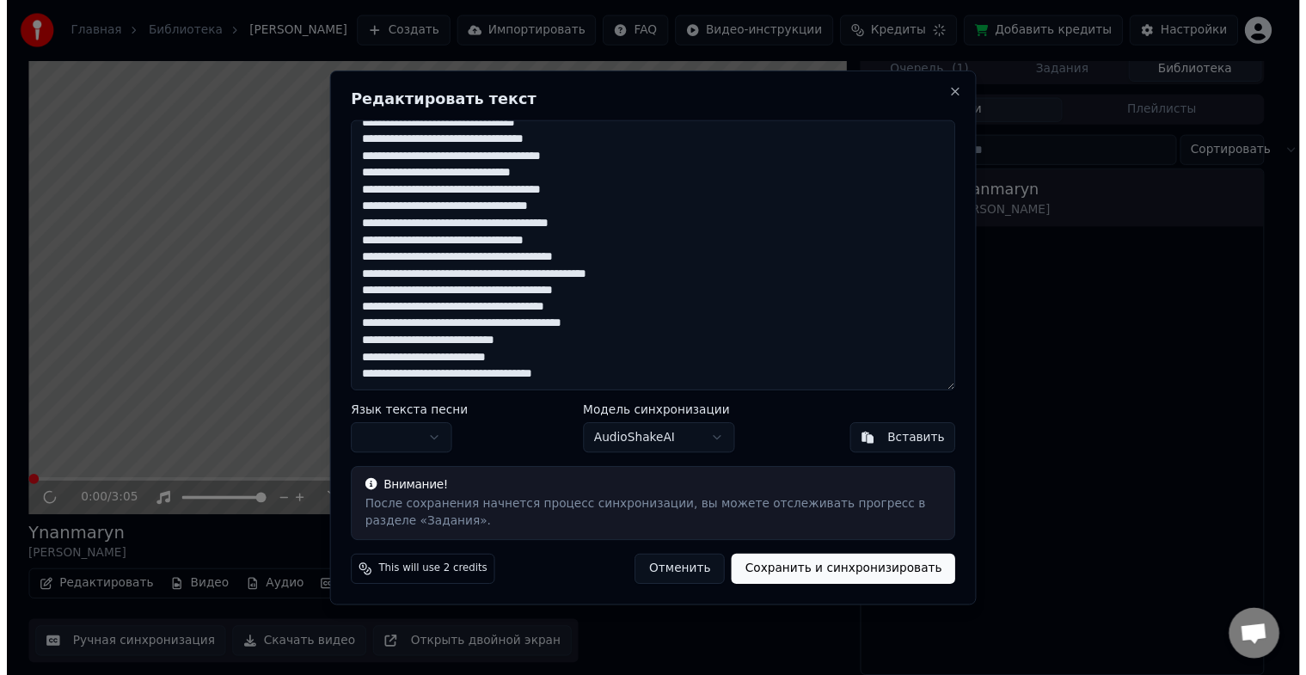
scroll to position [401, 0]
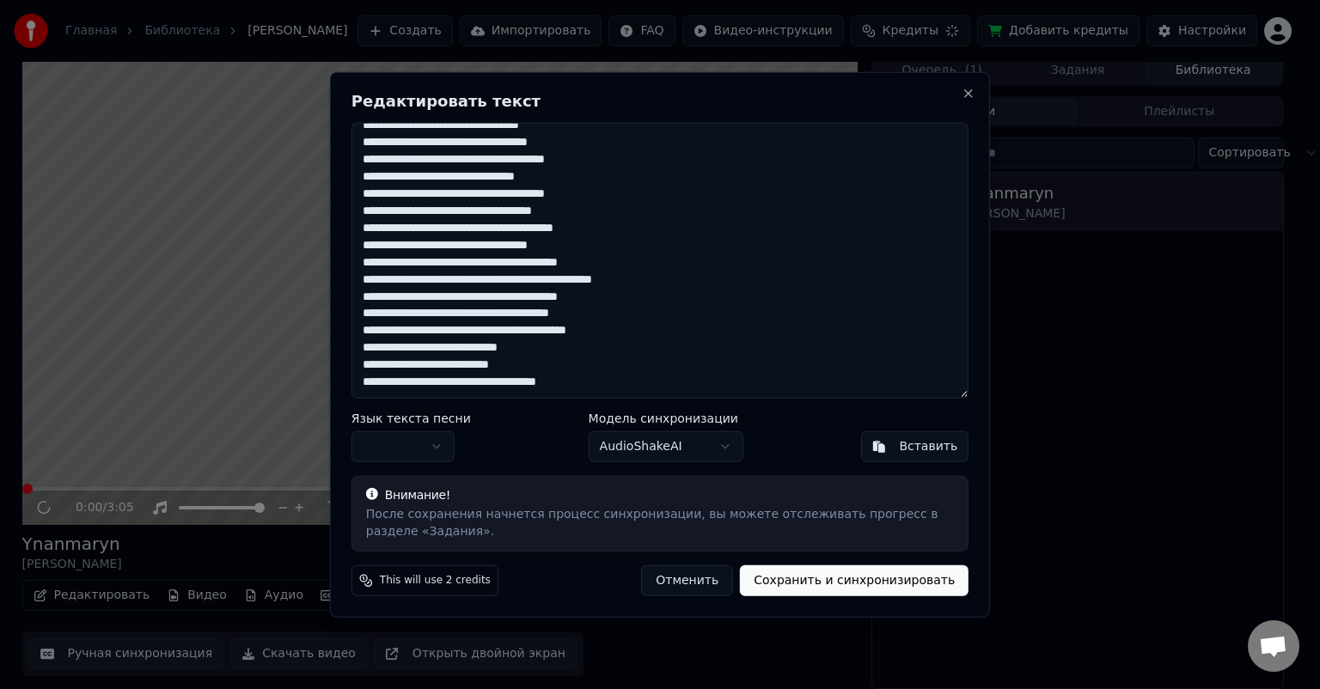
click at [901, 456] on button "Вставить" at bounding box center [914, 446] width 108 height 31
click at [909, 452] on div "Вставить" at bounding box center [928, 445] width 58 height 17
click at [973, 92] on button "Close" at bounding box center [969, 94] width 14 height 14
type textarea "**********"
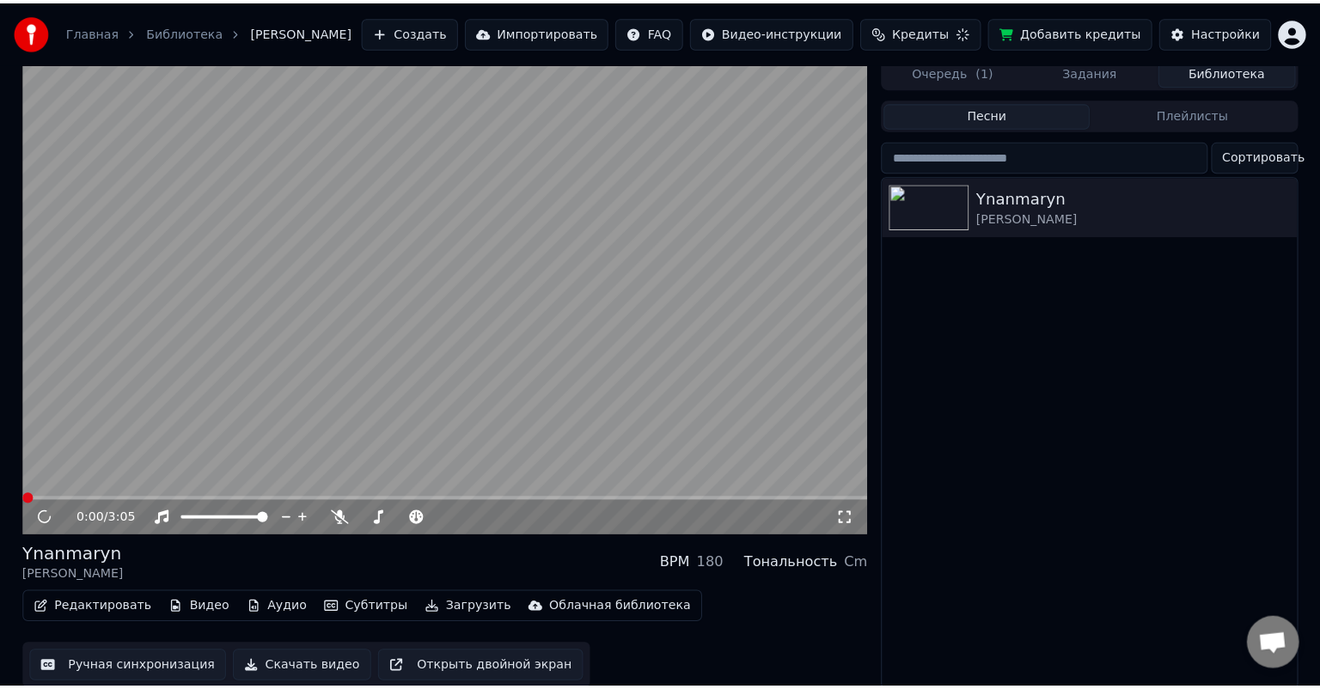
scroll to position [0, 0]
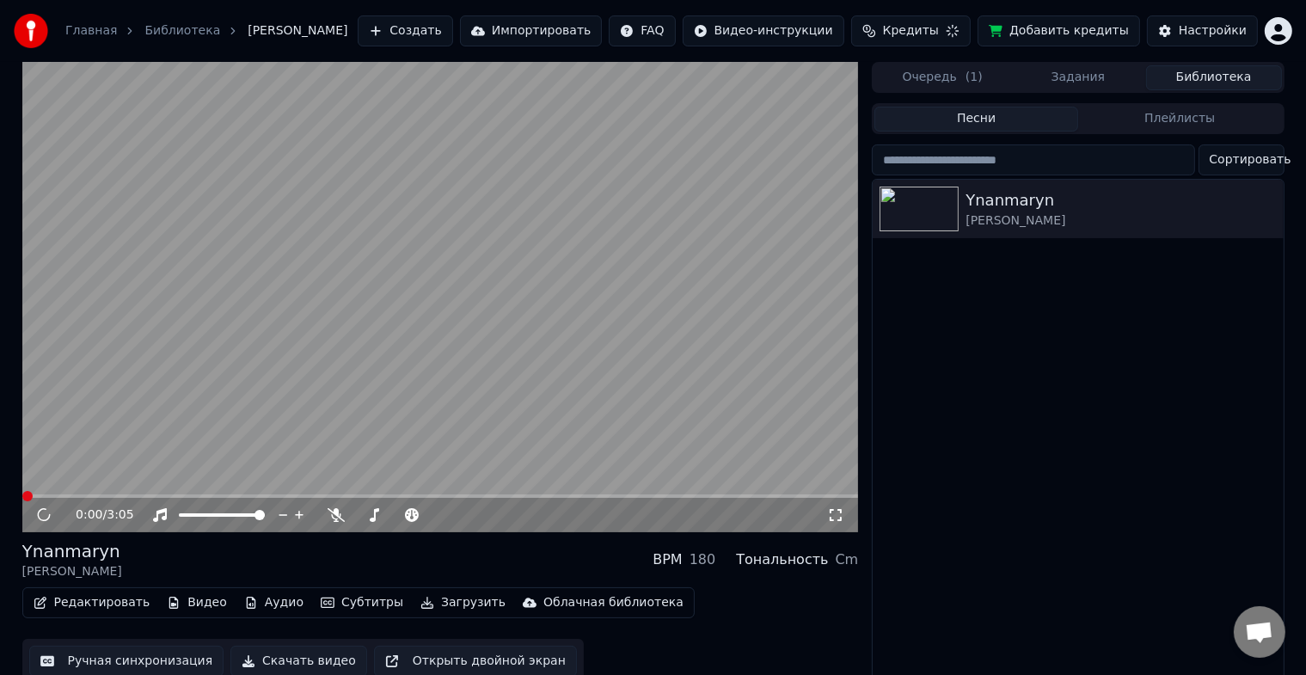
click at [95, 33] on link "Главная" at bounding box center [91, 30] width 52 height 17
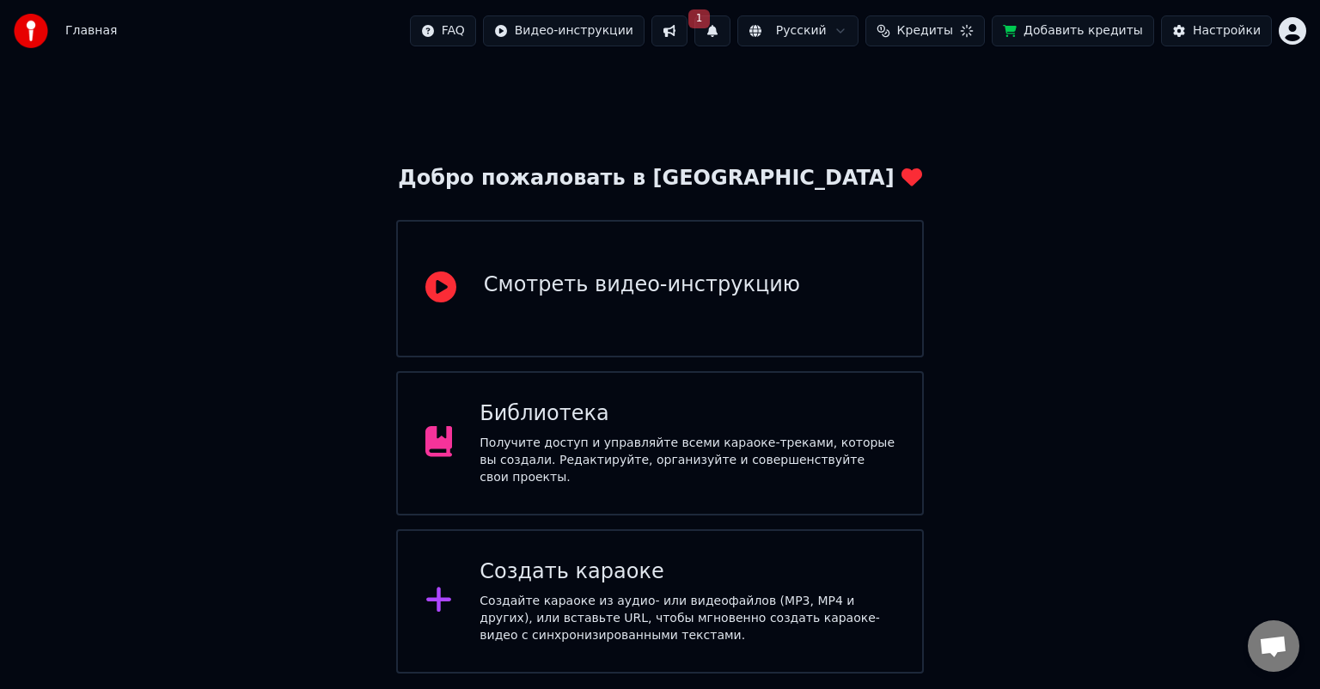
click at [953, 34] on span "Кредиты" at bounding box center [925, 30] width 56 height 17
